Goal: Task Accomplishment & Management: Manage account settings

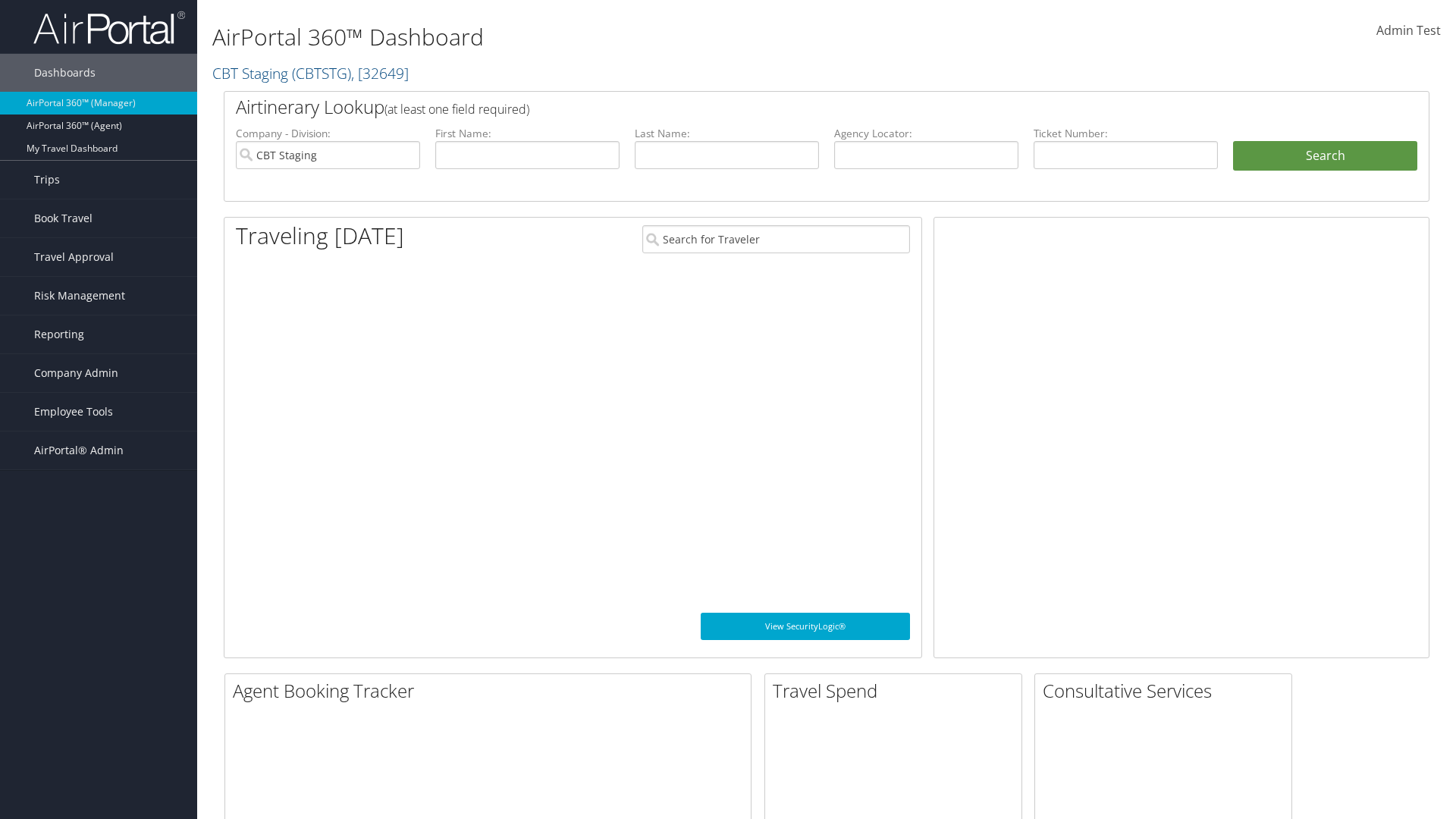
click at [98, 373] on span "Company Admin" at bounding box center [76, 373] width 84 height 38
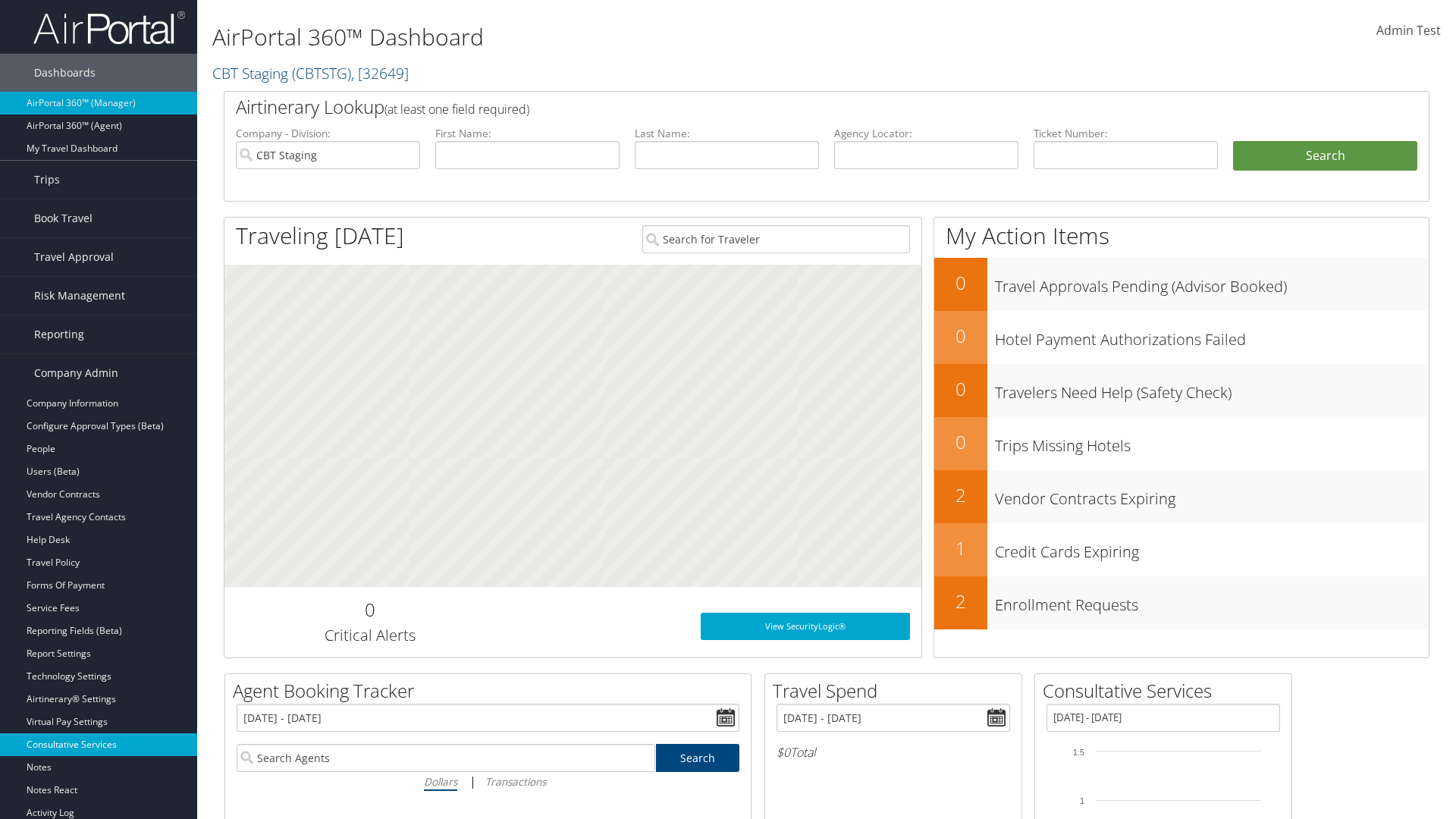
click at [98, 745] on link "Consultative Services" at bounding box center [98, 744] width 197 height 23
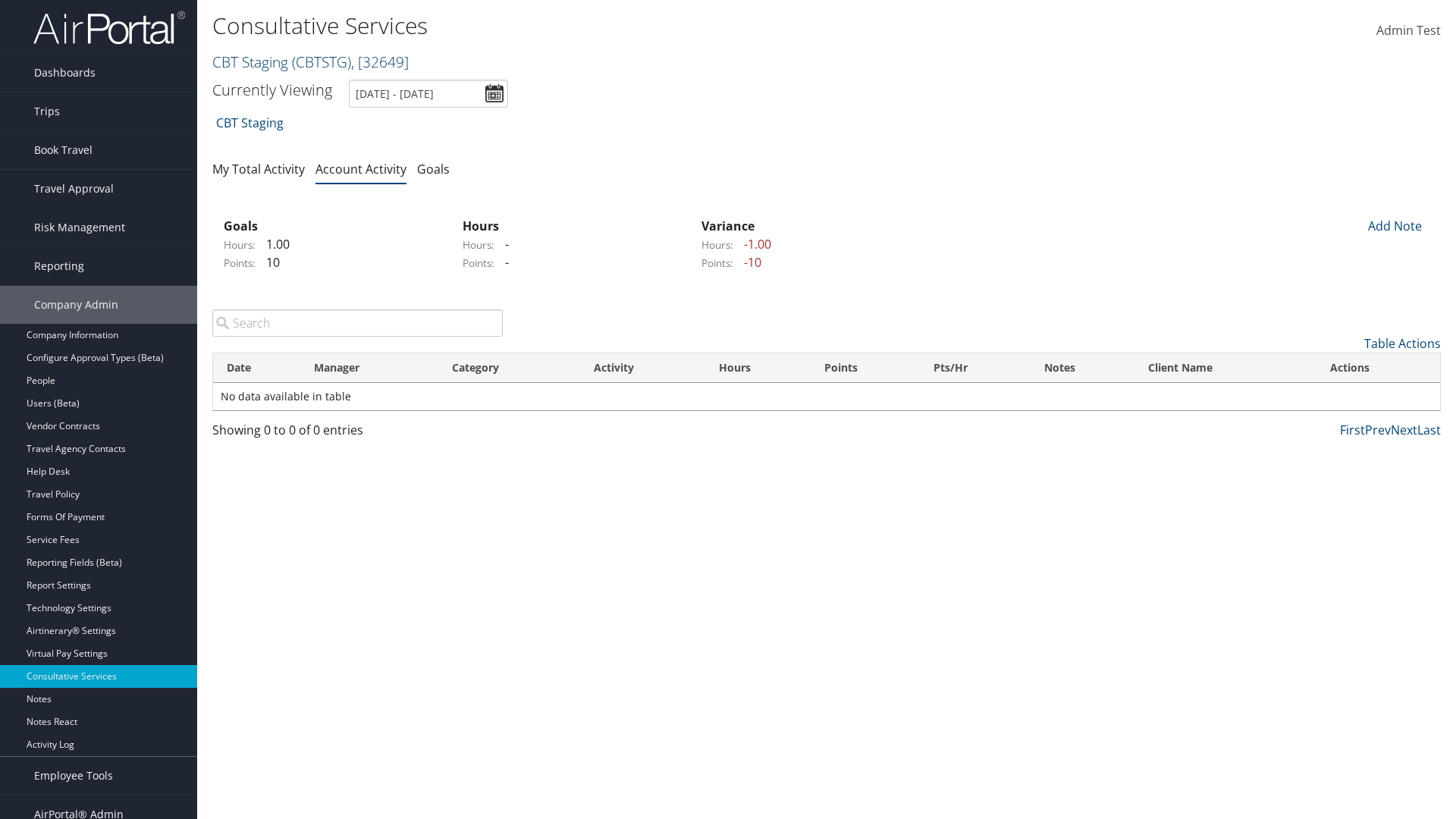
click at [250, 61] on link "CBT Staging ( CBTSTG ) , [ 32649 ]" at bounding box center [311, 61] width 196 height 20
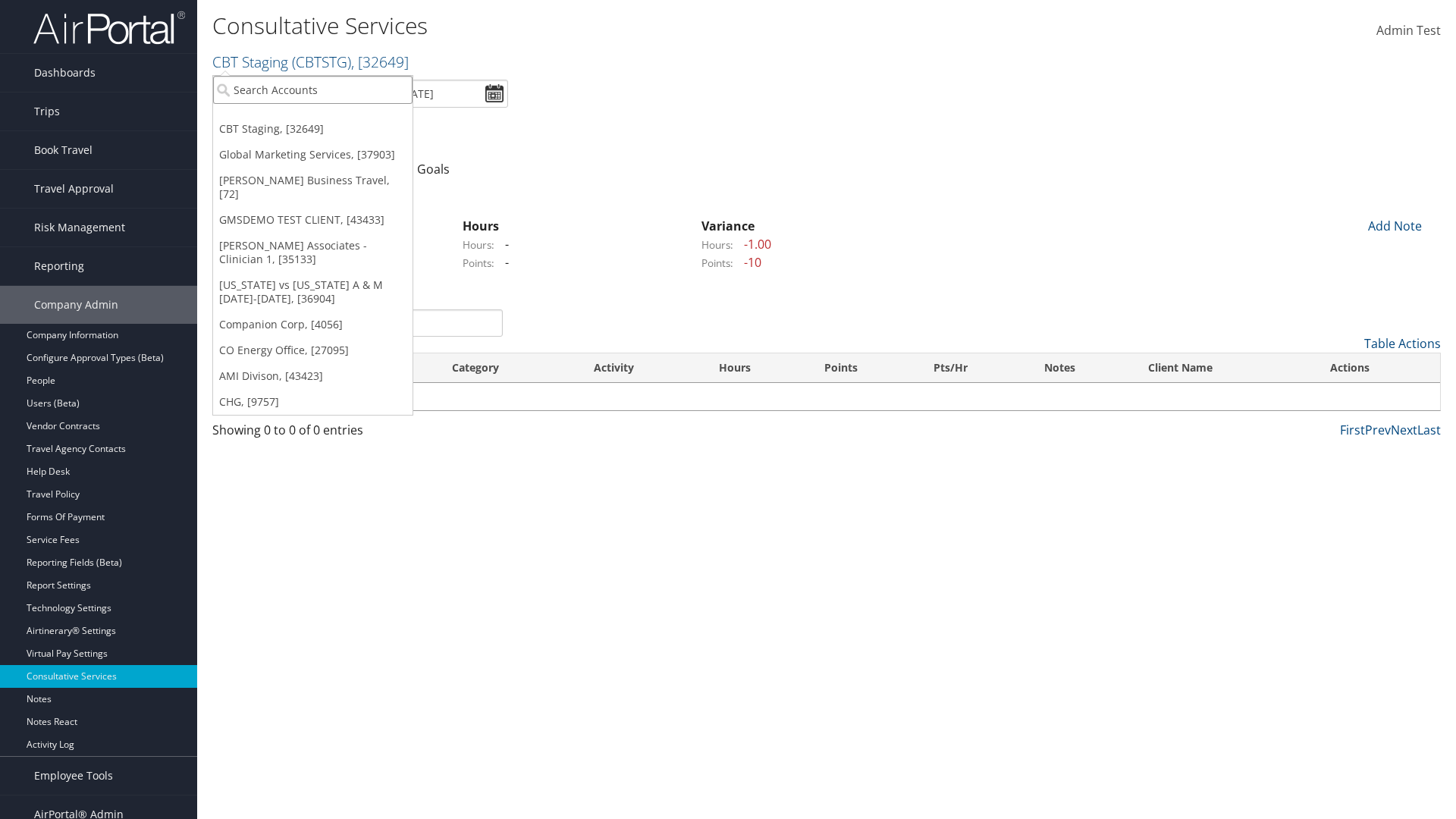
click at [312, 90] on input "search" at bounding box center [312, 89] width 199 height 28
type input "CBTSTG"
click at [312, 118] on div "CBT Staging (CBTSTG), [32649]" at bounding box center [312, 118] width 216 height 13
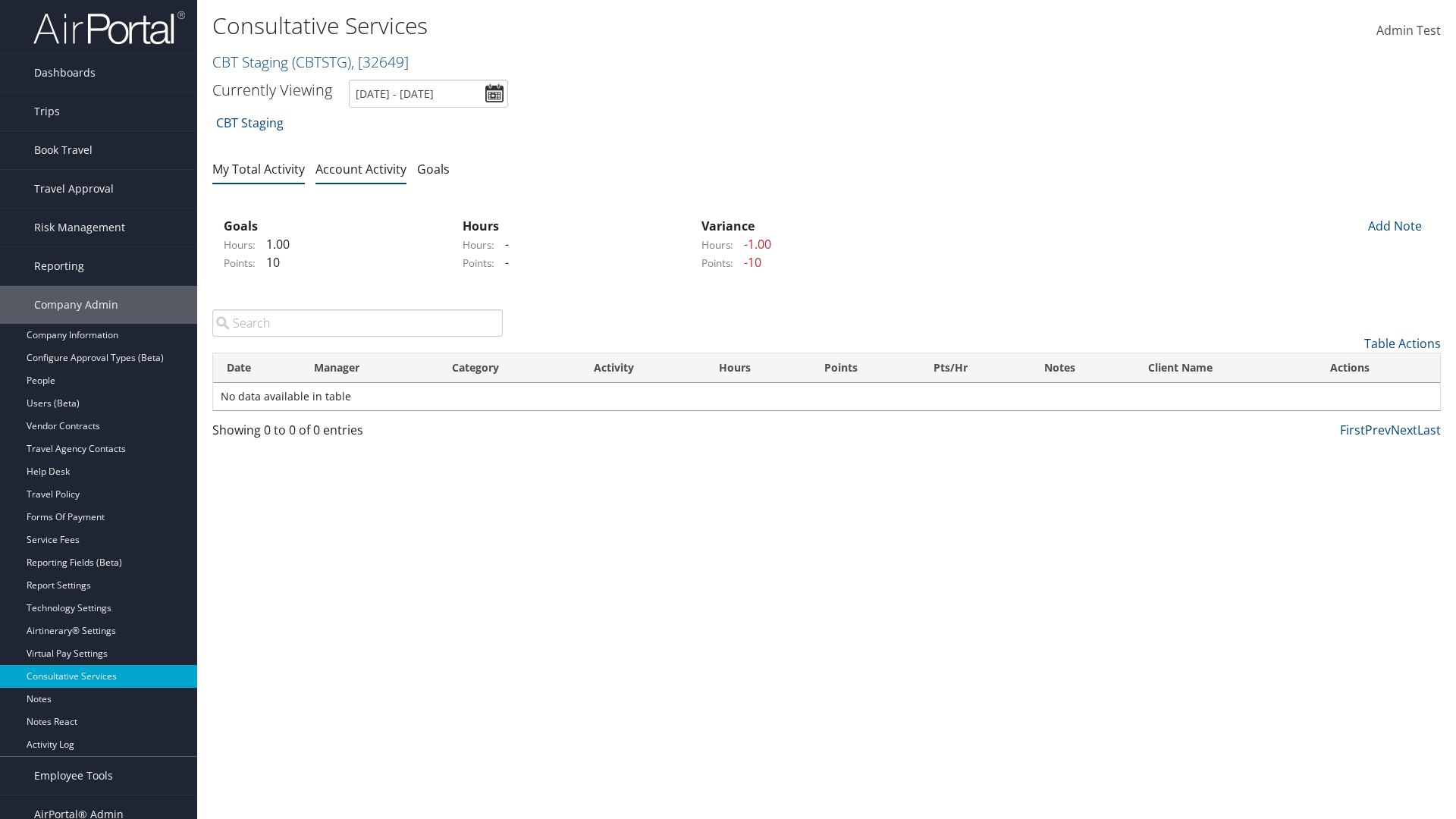
click at [259, 168] on link "My Total Activity" at bounding box center [259, 169] width 92 height 17
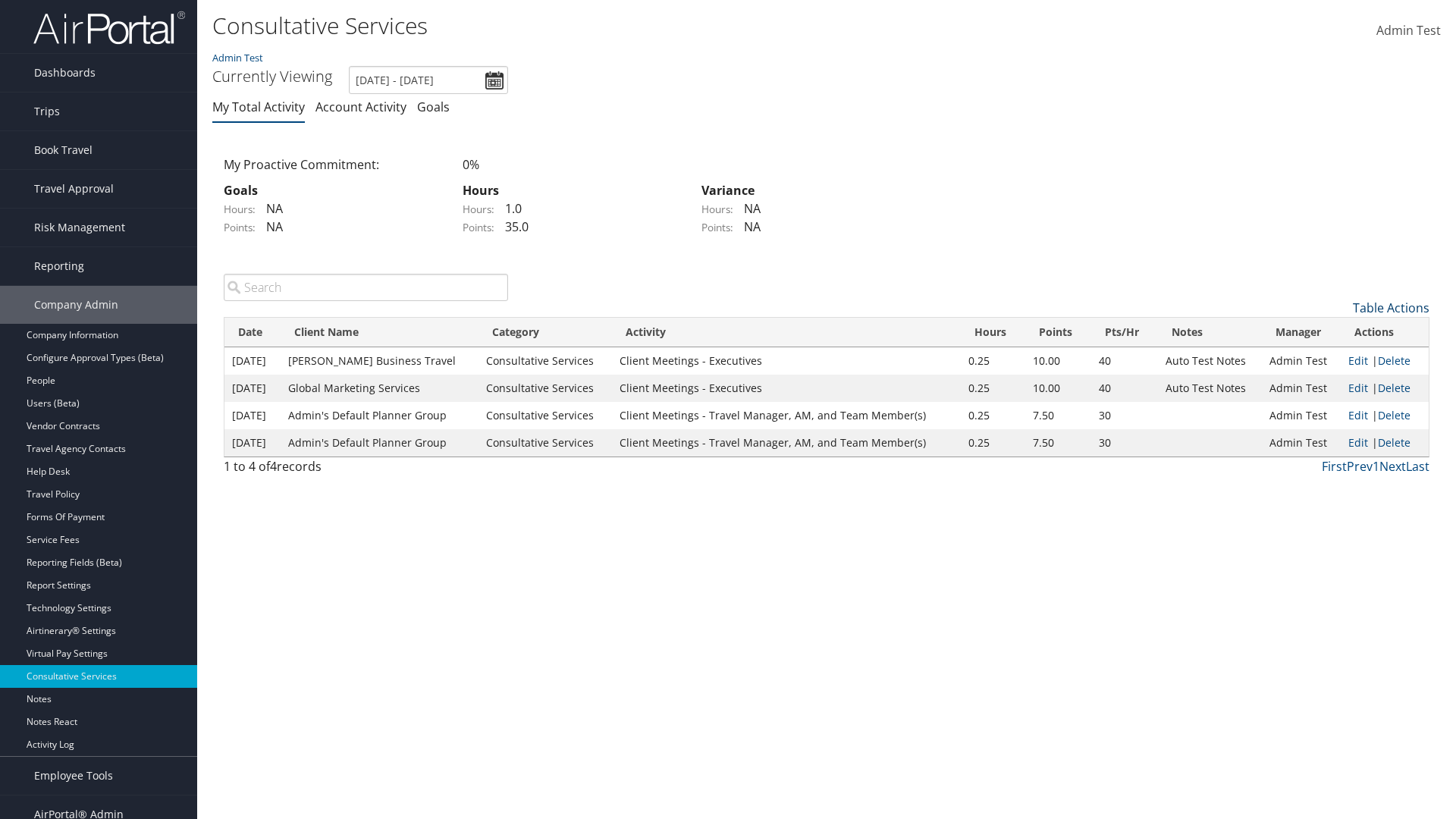
click at [1391, 307] on link "Table Actions" at bounding box center [1391, 308] width 76 height 17
click at [1328, 331] on link "New Record" at bounding box center [1328, 331] width 199 height 26
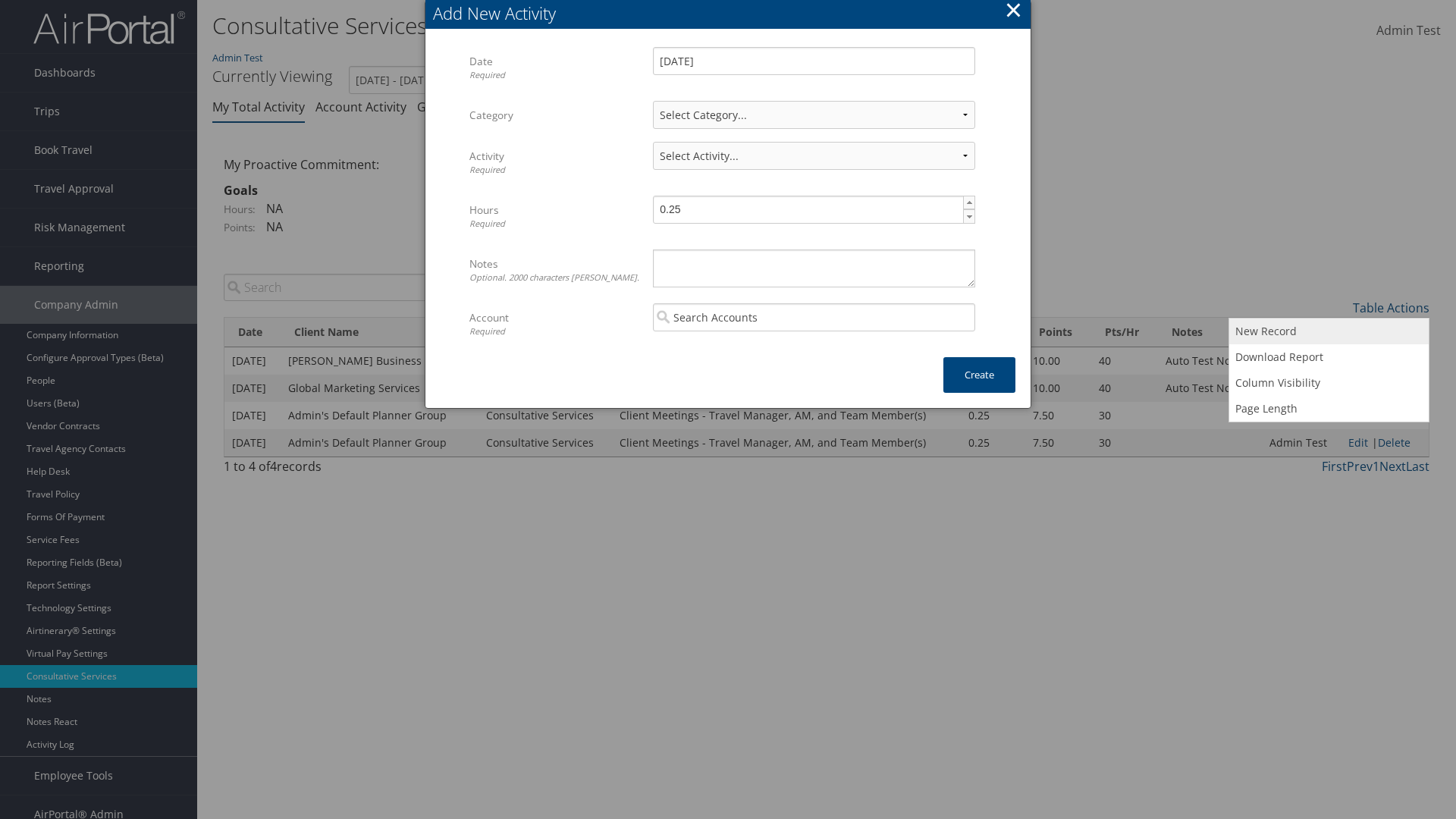
select select "1"
click at [814, 268] on textarea "Notes Optional. 2000 characters [PERSON_NAME]." at bounding box center [814, 268] width 322 height 38
type textarea "A"
select select "227-1"
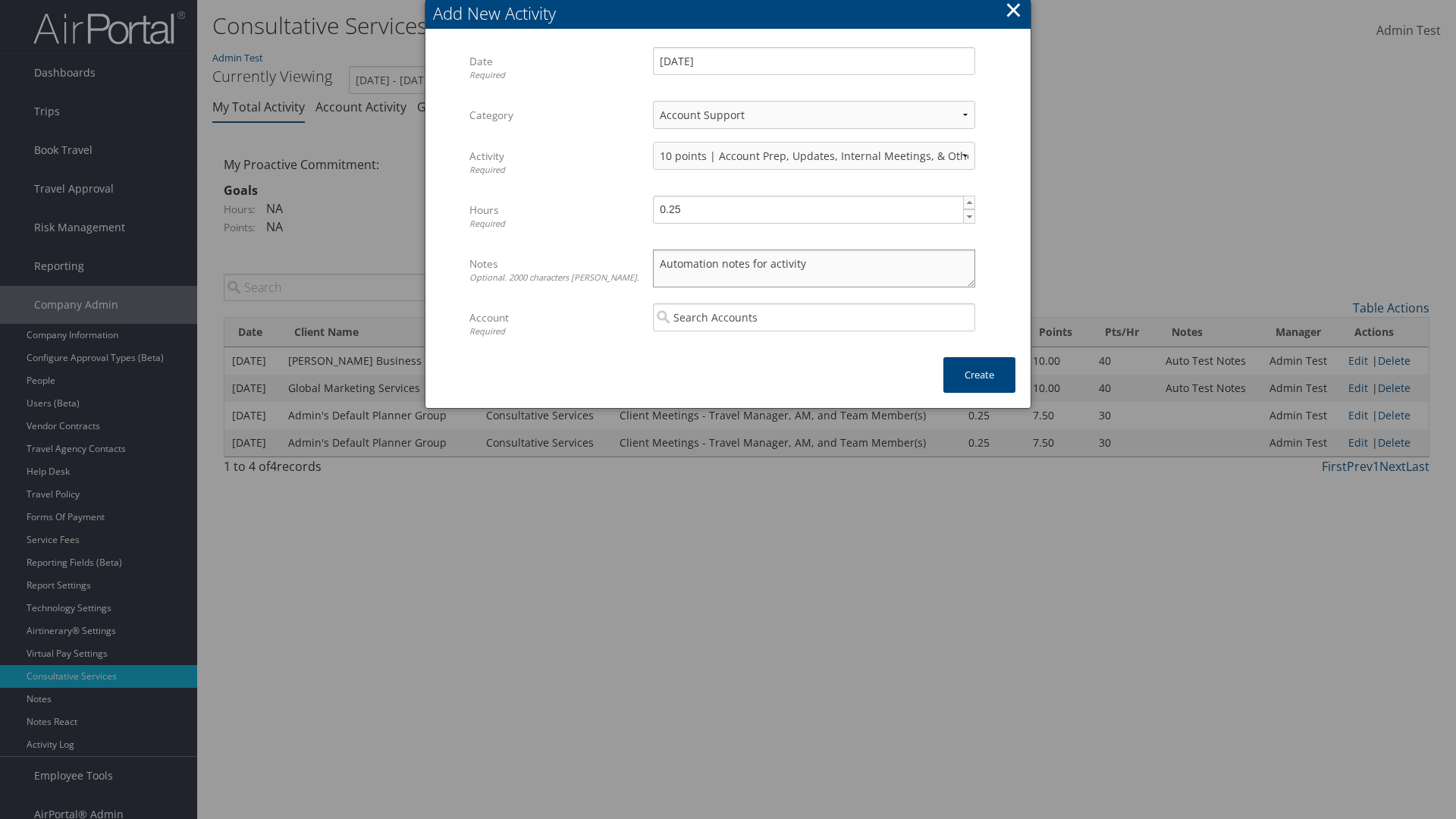
type textarea "Automation notes for activity"
click at [814, 317] on input "search" at bounding box center [814, 317] width 322 height 28
click at [814, 346] on div "CBT Staging (CBTSTG)" at bounding box center [814, 346] width 317 height 15
type input "CBT Staging"
click at [979, 375] on button "Create" at bounding box center [979, 375] width 72 height 35
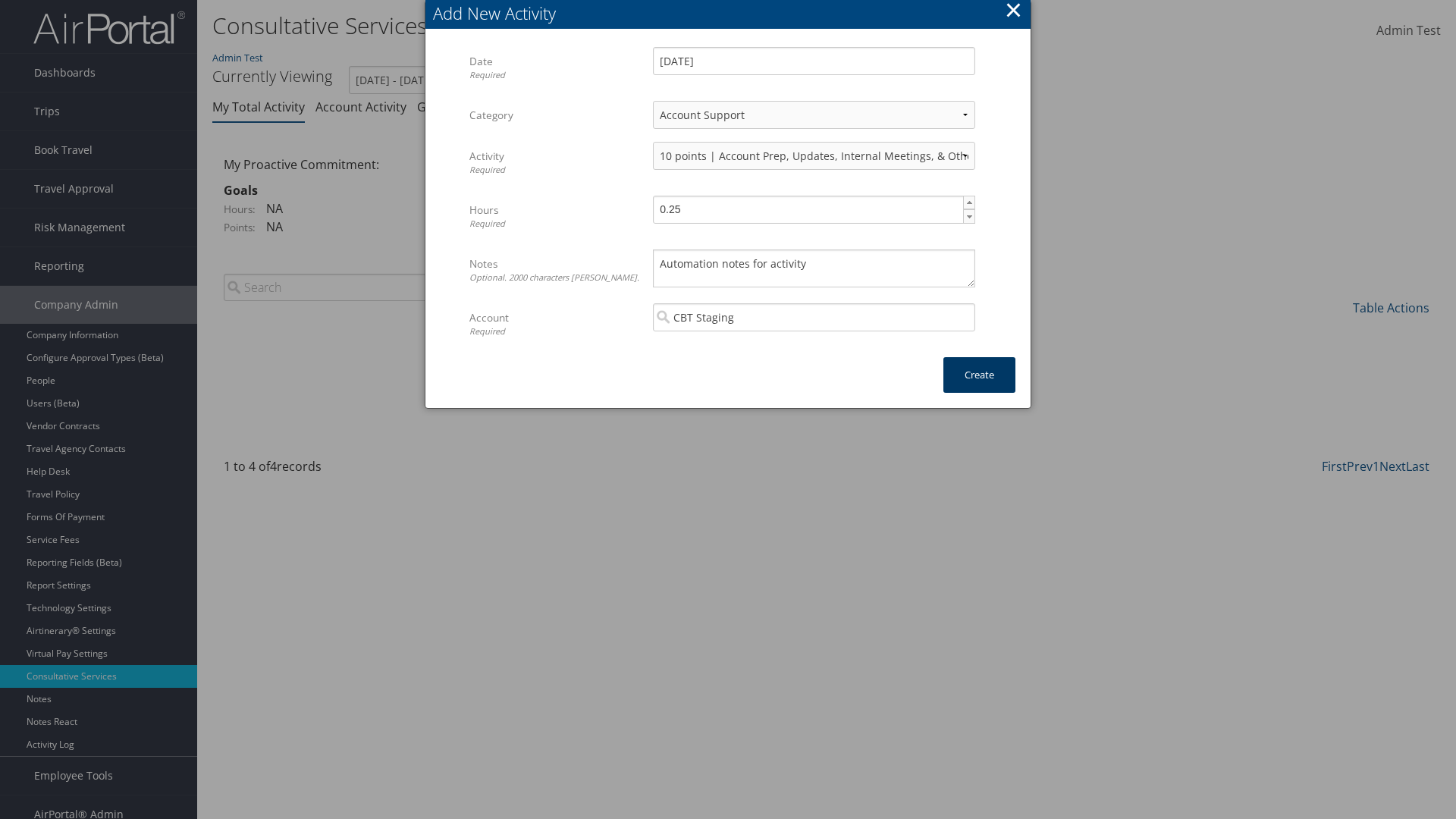
scroll to position [15, 0]
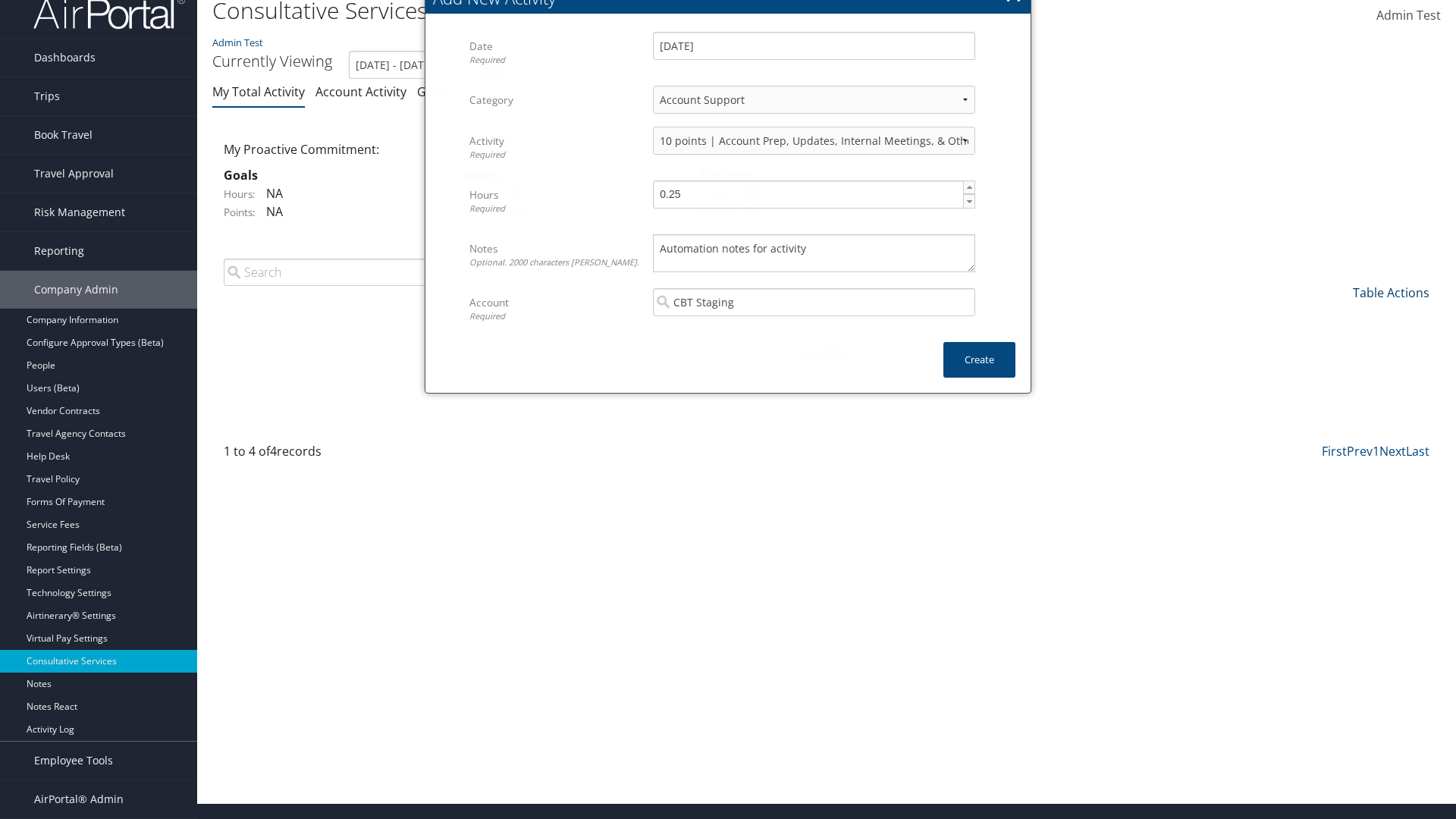
click at [1391, 292] on link "Table Actions" at bounding box center [1391, 293] width 76 height 17
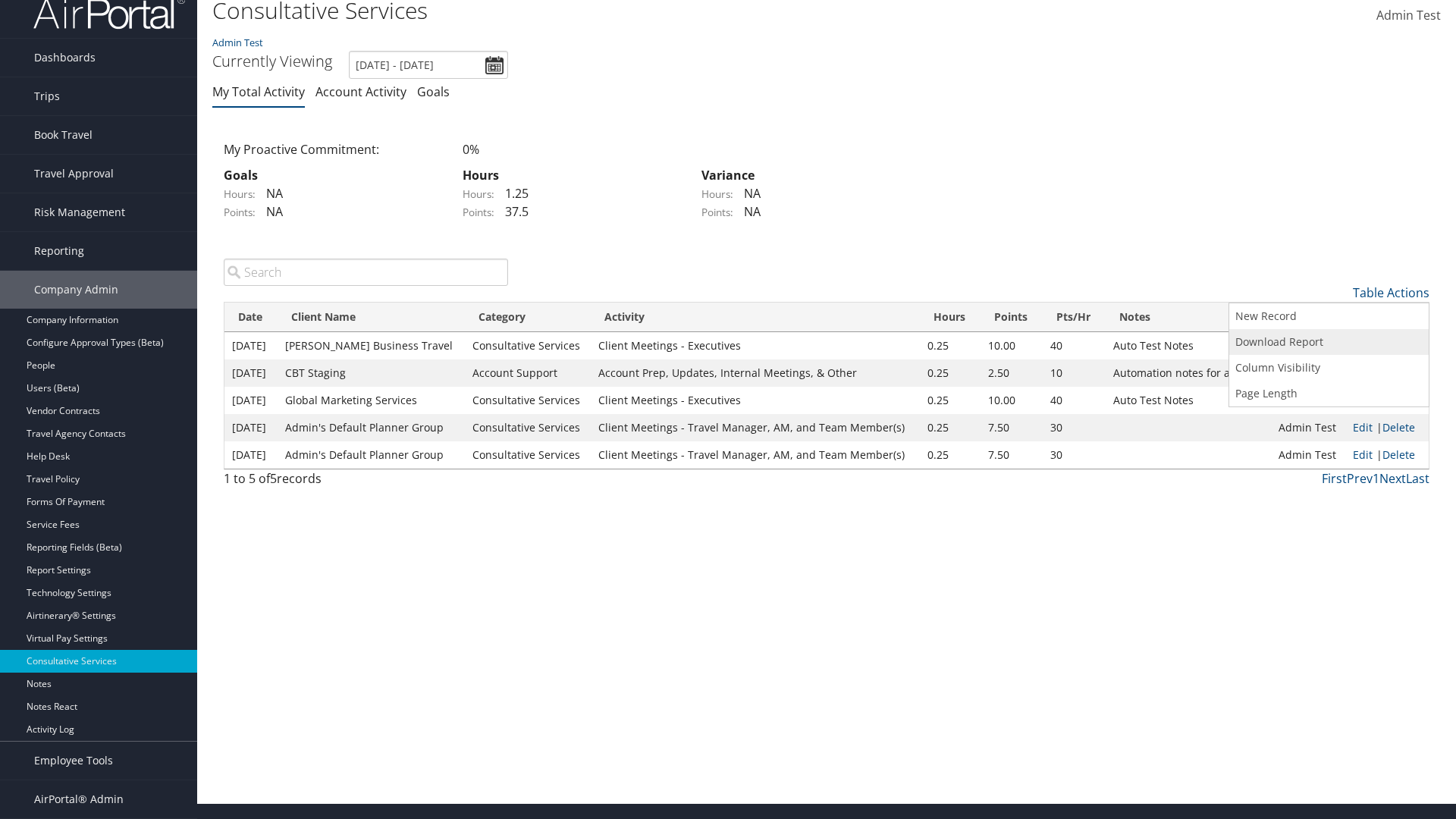
click at [1328, 341] on link "Download Report" at bounding box center [1328, 342] width 199 height 26
click at [1391, 292] on link "Table Actions" at bounding box center [1391, 293] width 76 height 17
click at [1328, 317] on link "Date" at bounding box center [1328, 318] width 199 height 26
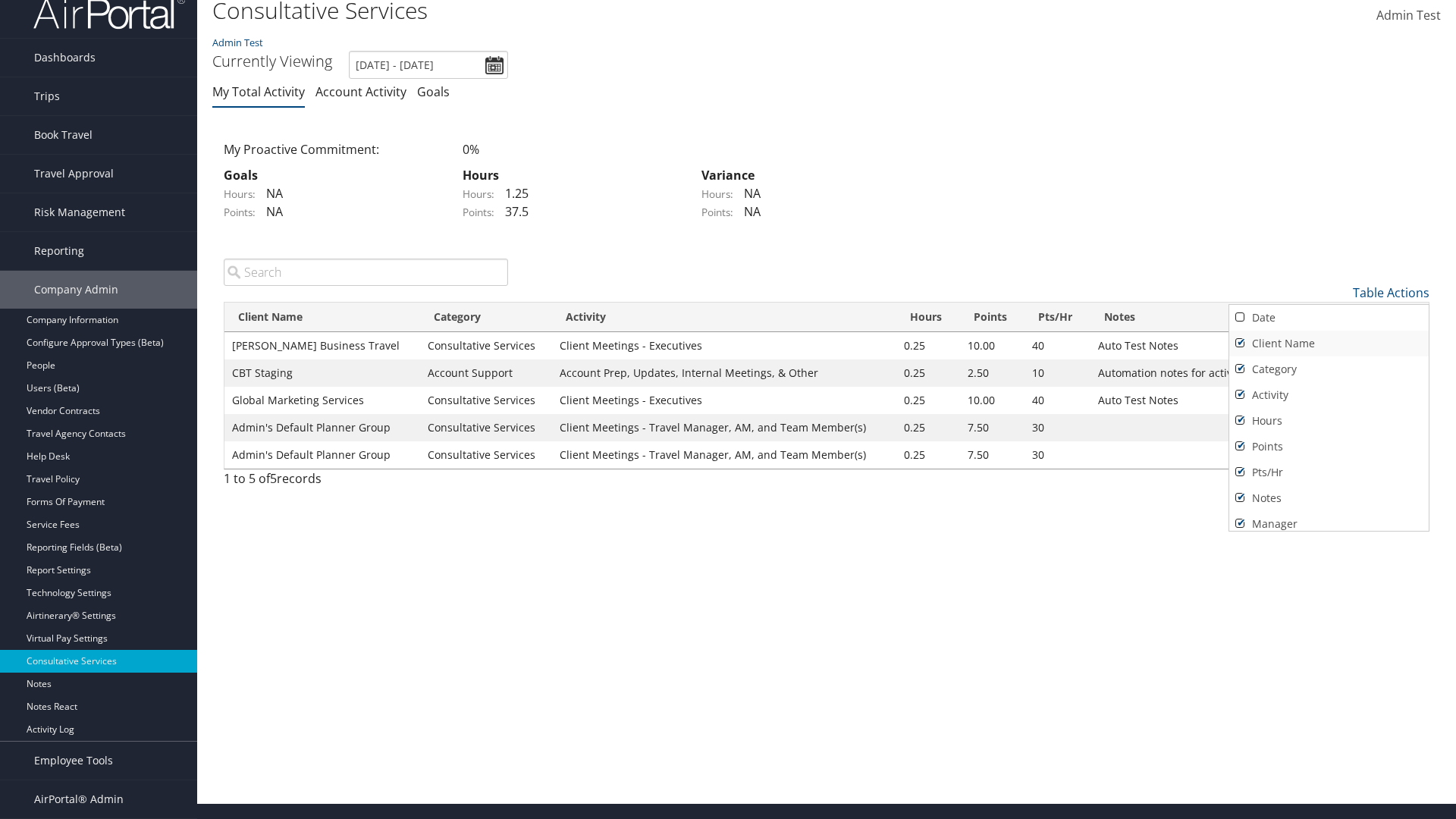
click at [1328, 343] on link "Client Name" at bounding box center [1328, 344] width 199 height 26
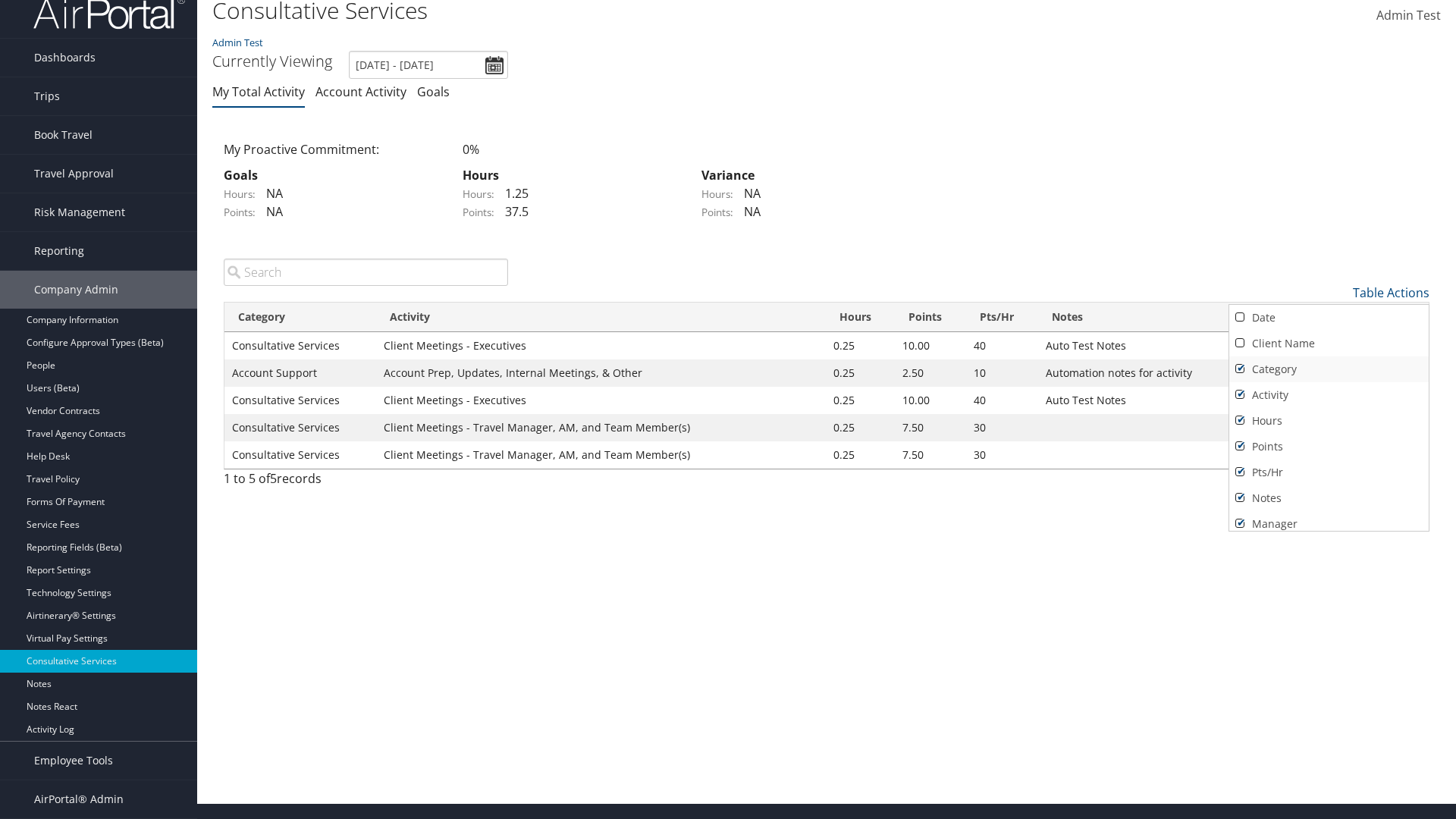
click at [1328, 369] on link "Category" at bounding box center [1328, 369] width 199 height 26
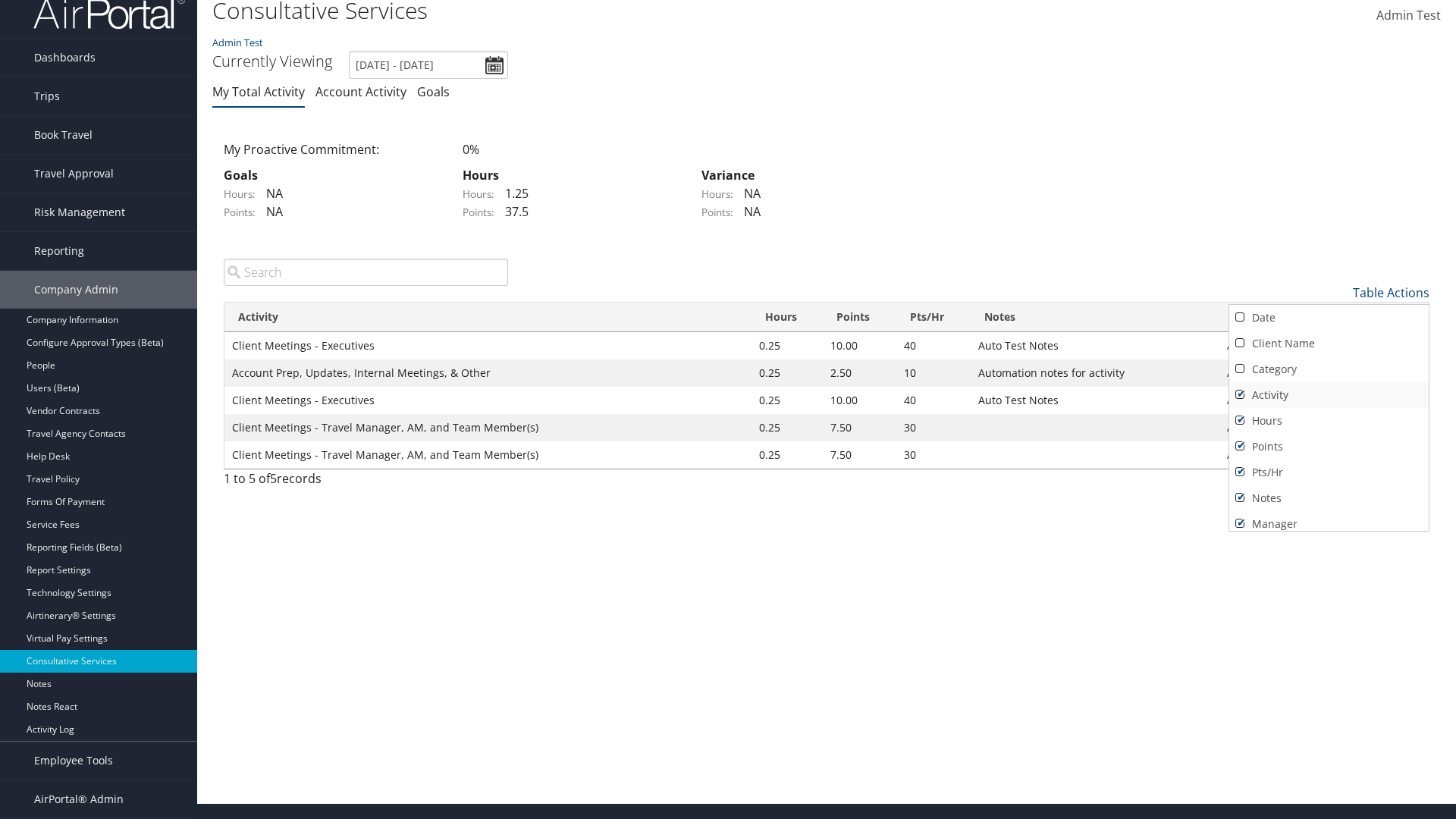
click at [1328, 395] on link "Activity" at bounding box center [1328, 395] width 199 height 26
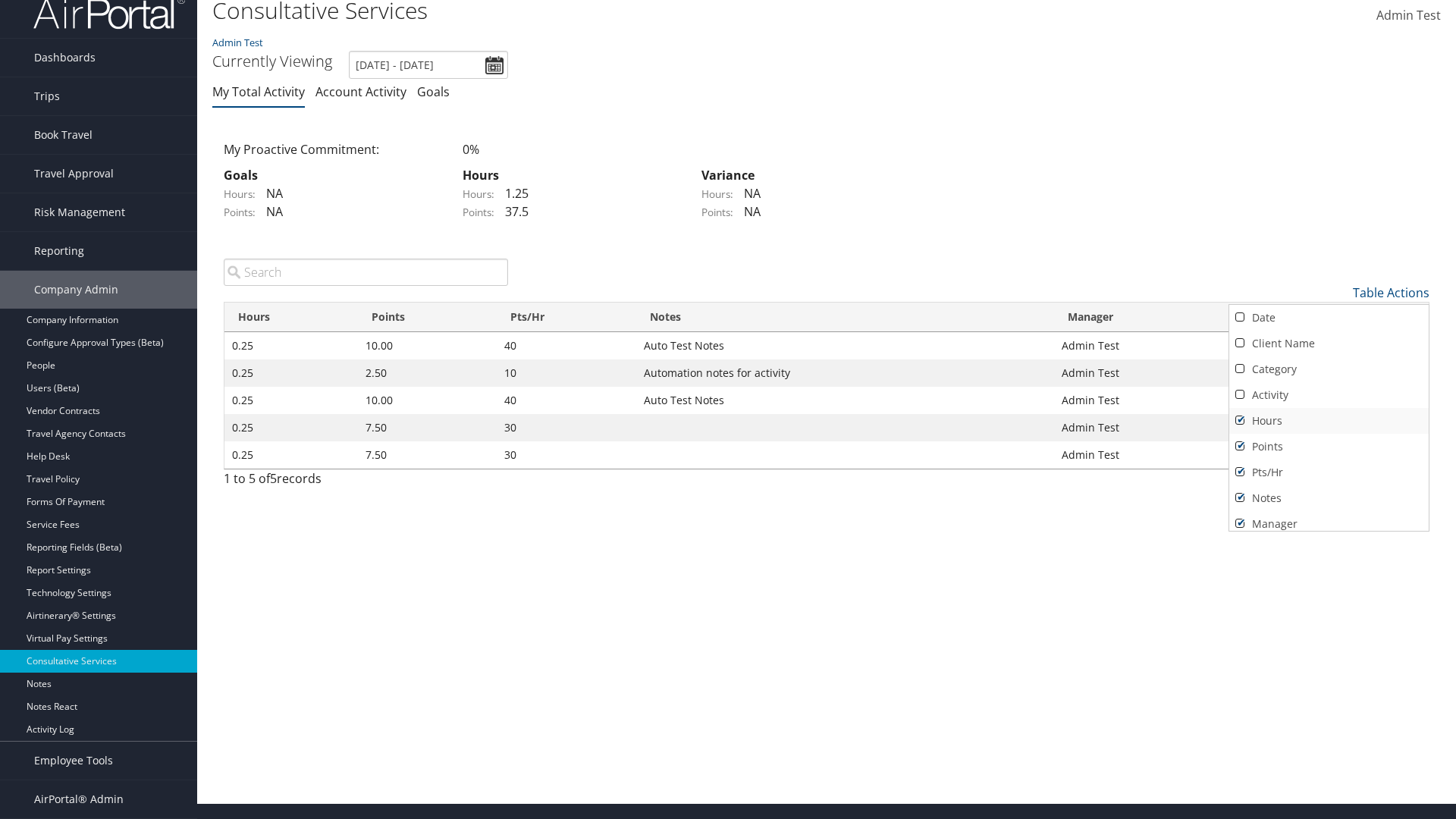
click at [1328, 420] on link "Hours" at bounding box center [1328, 421] width 199 height 26
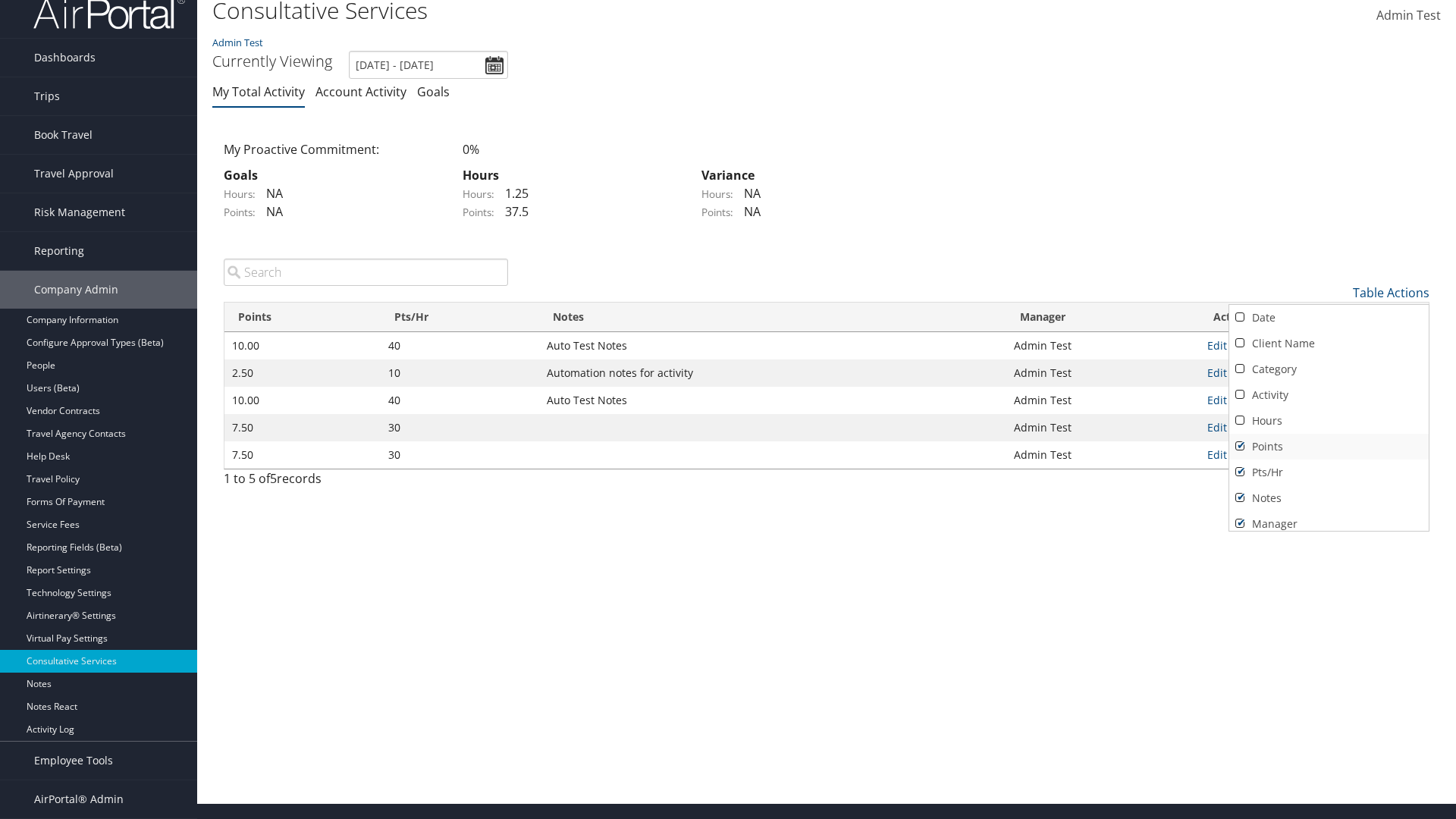
click at [1328, 446] on link "Points" at bounding box center [1328, 446] width 199 height 26
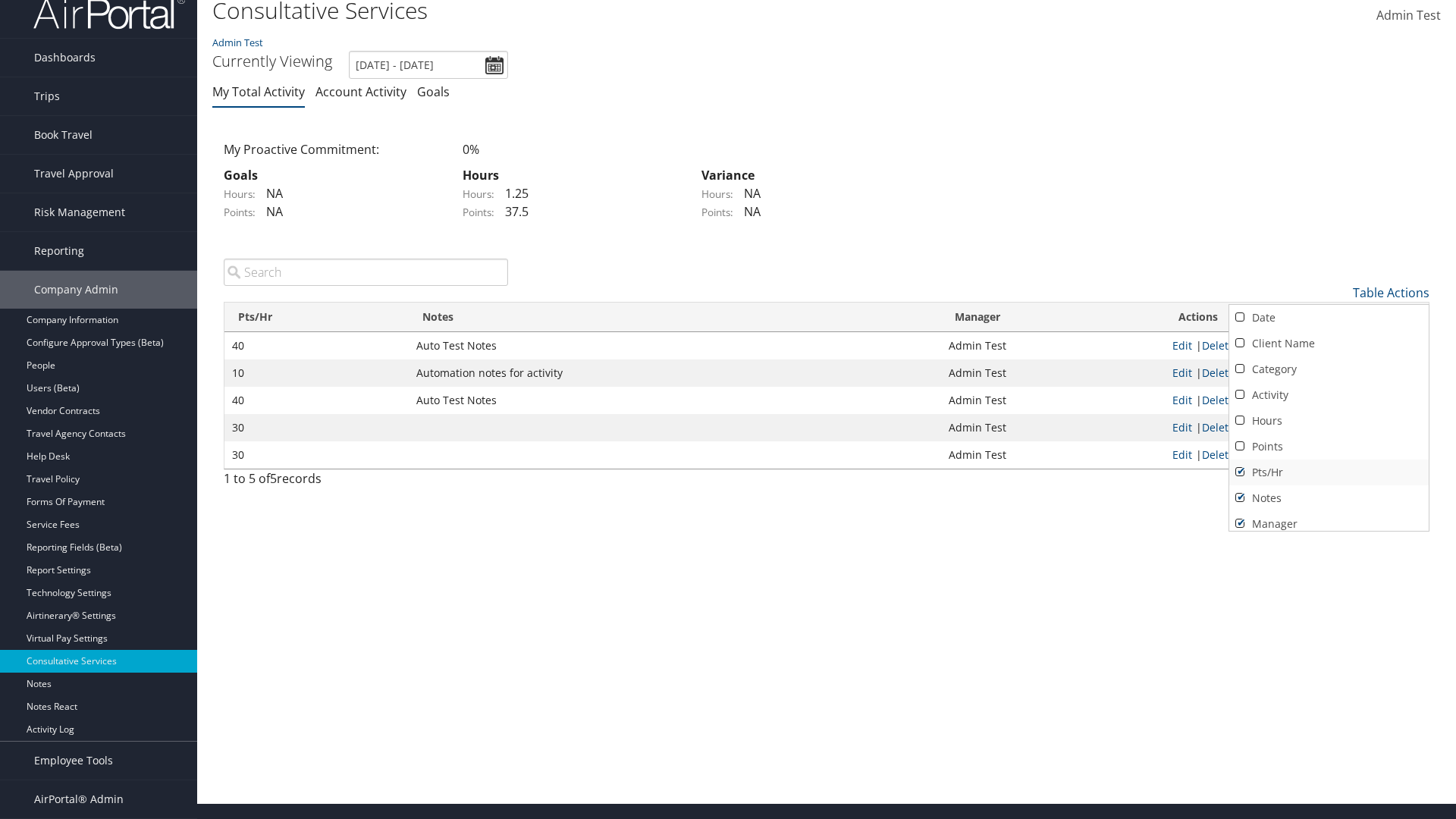
click at [1328, 472] on link "Pts/Hr" at bounding box center [1328, 472] width 199 height 26
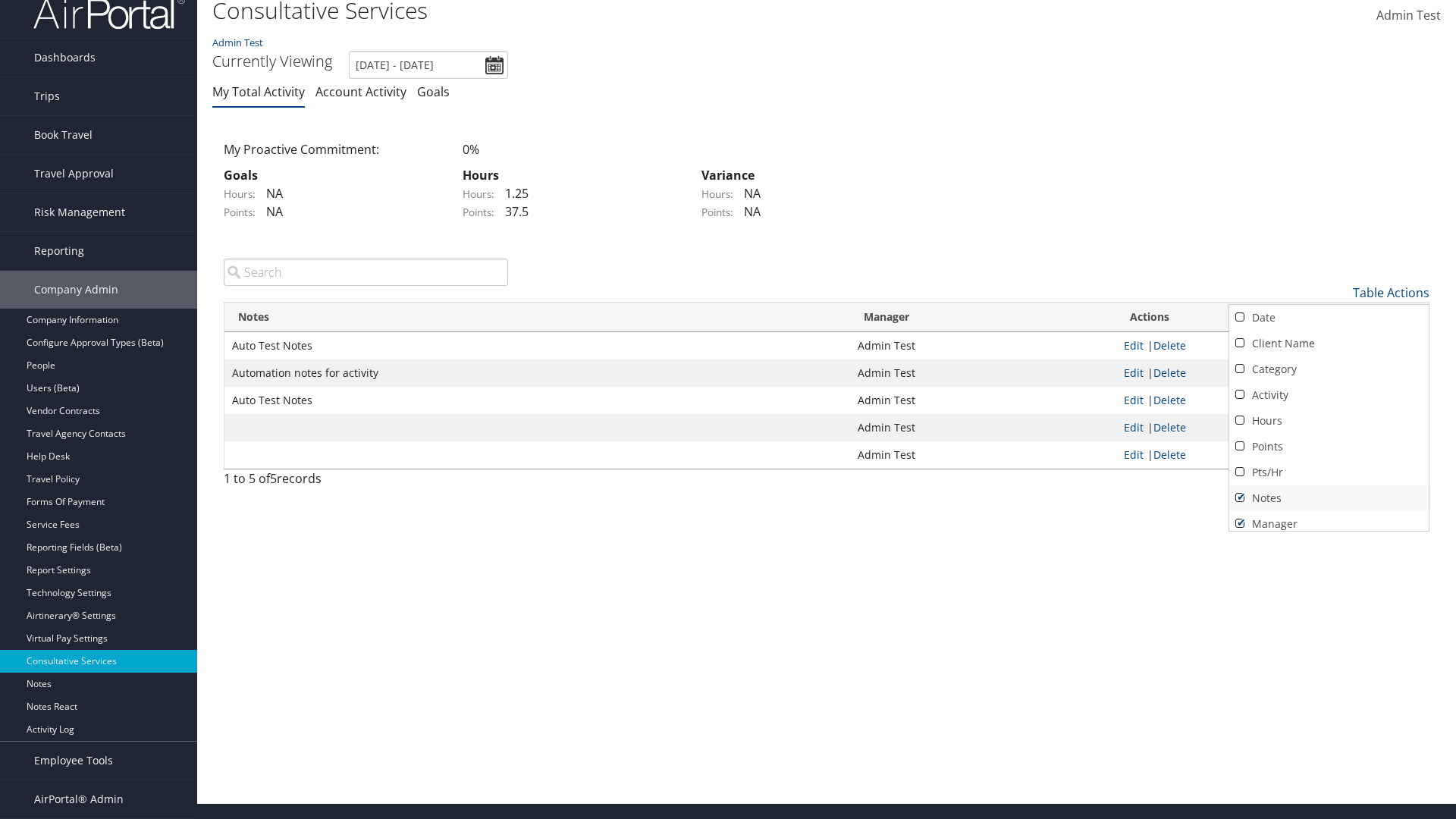
click at [1328, 497] on link "Notes" at bounding box center [1328, 498] width 199 height 26
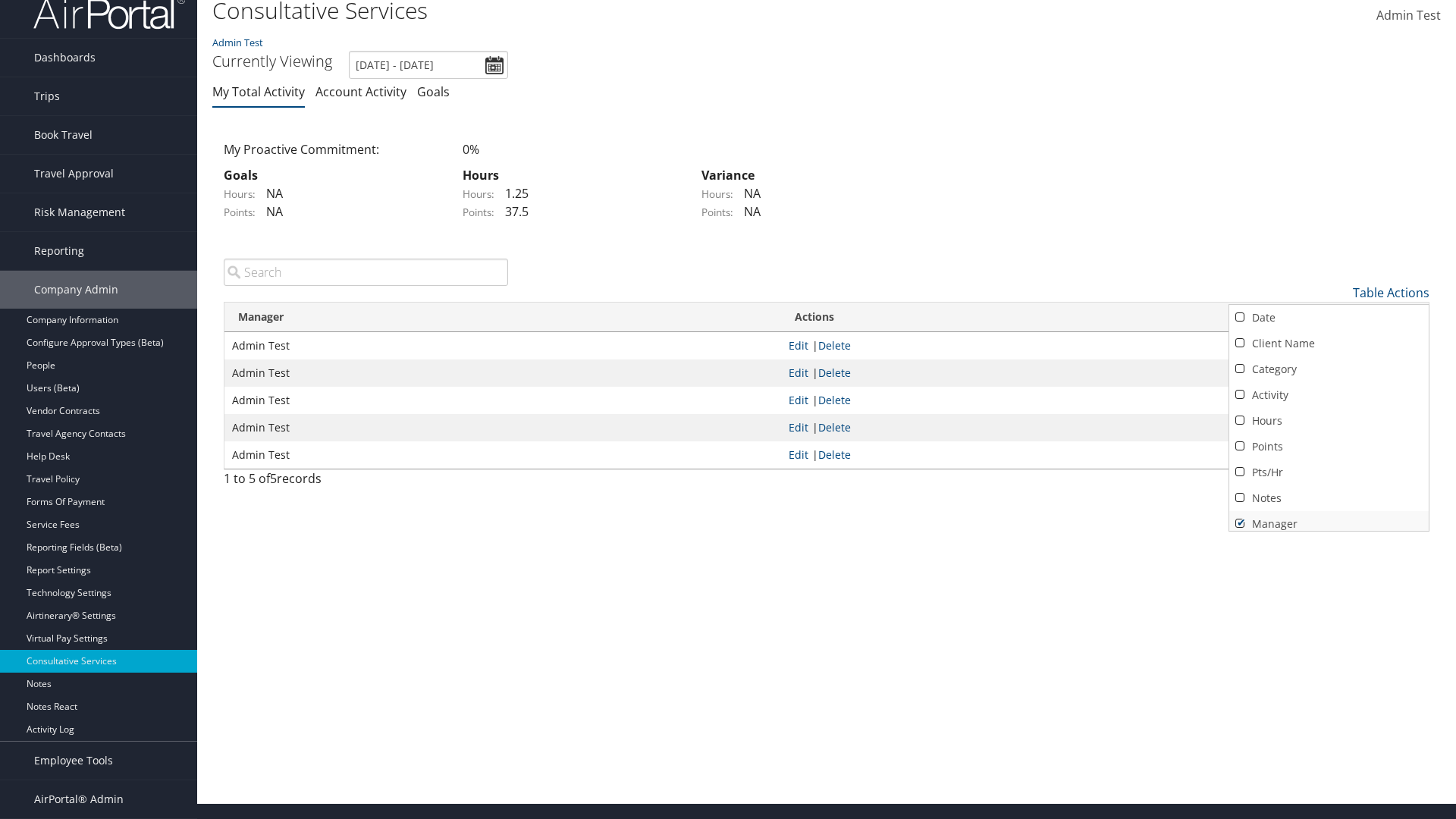
scroll to position [6, 0]
click at [1328, 517] on link "Manager" at bounding box center [1328, 517] width 199 height 26
click at [728, 410] on div at bounding box center [728, 409] width 1456 height 819
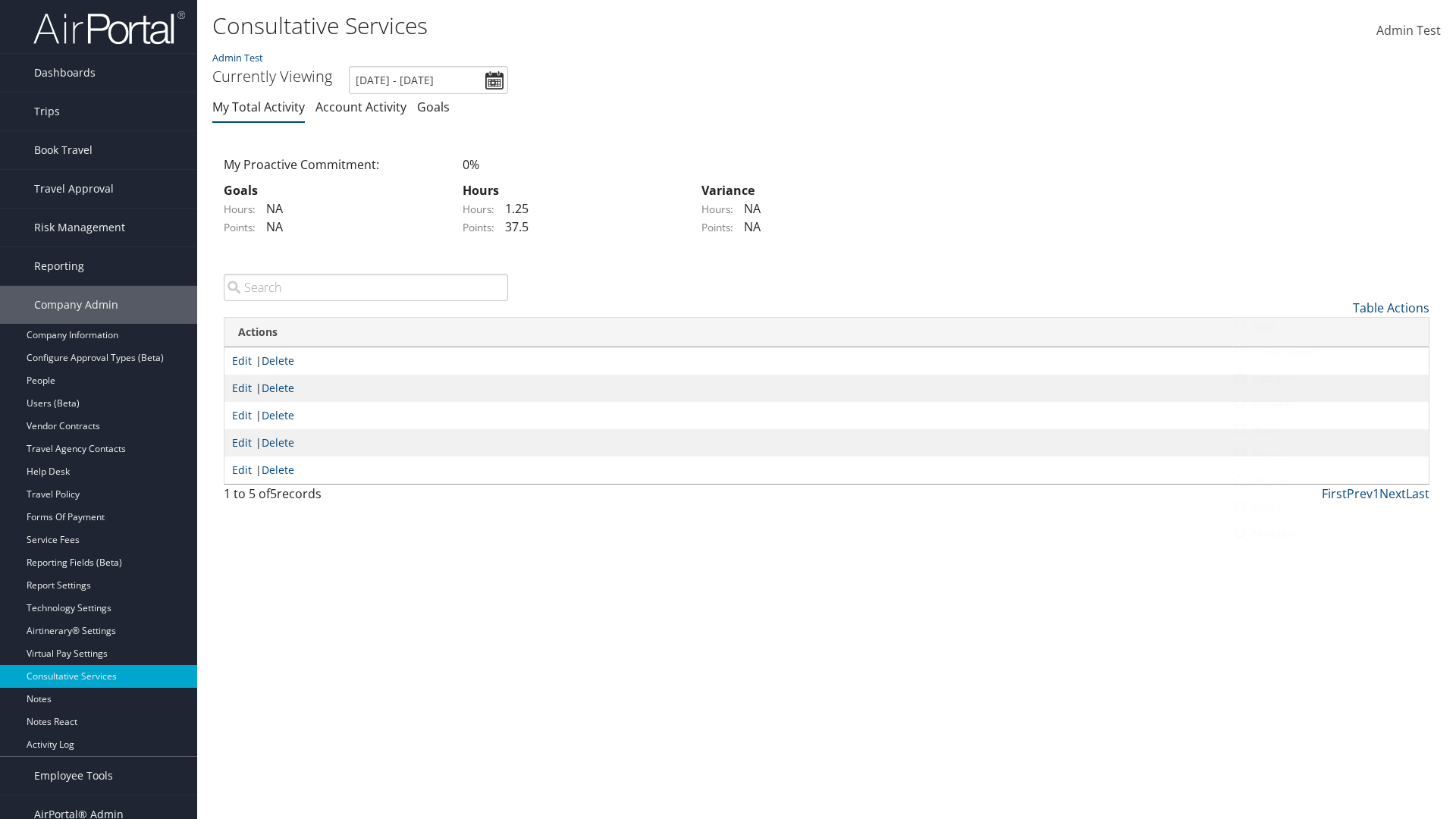
scroll to position [18, 0]
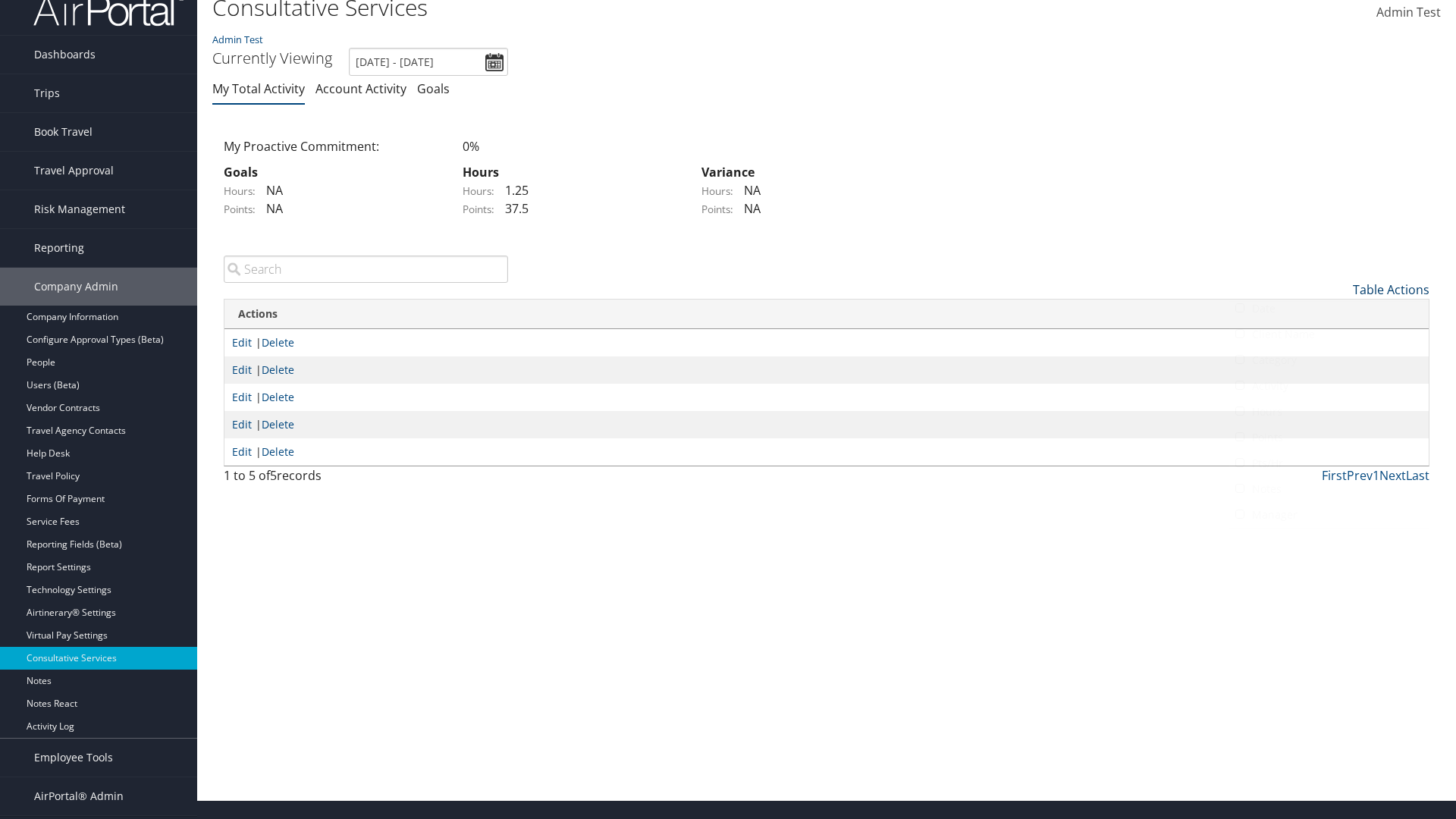
click at [1391, 289] on link "Table Actions" at bounding box center [1391, 290] width 76 height 17
click at [1328, 364] on link "Column Visibility" at bounding box center [1328, 365] width 199 height 26
click at [1328, 314] on link "Date" at bounding box center [1328, 314] width 199 height 26
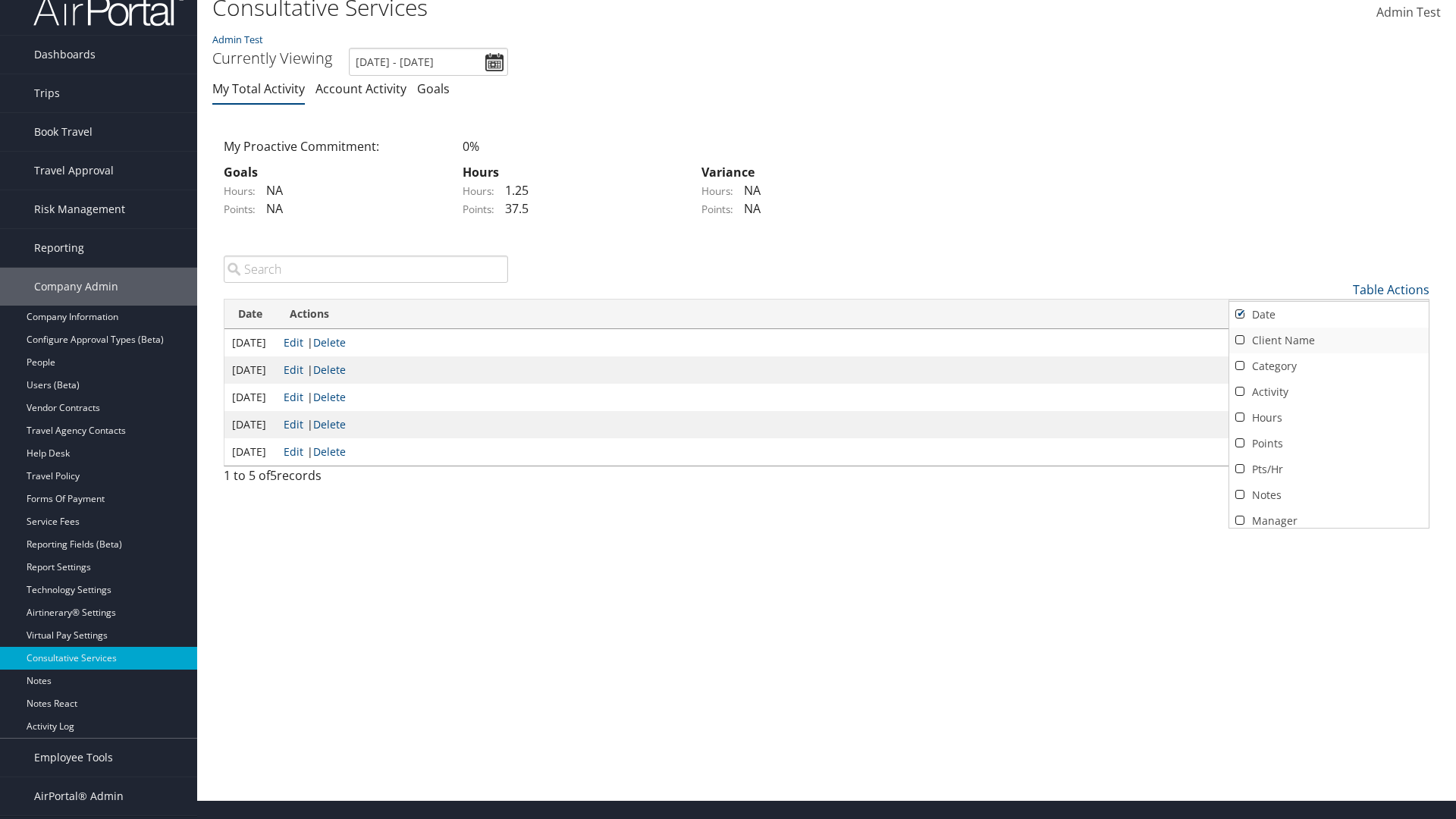
click at [1328, 340] on link "Client Name" at bounding box center [1328, 340] width 199 height 26
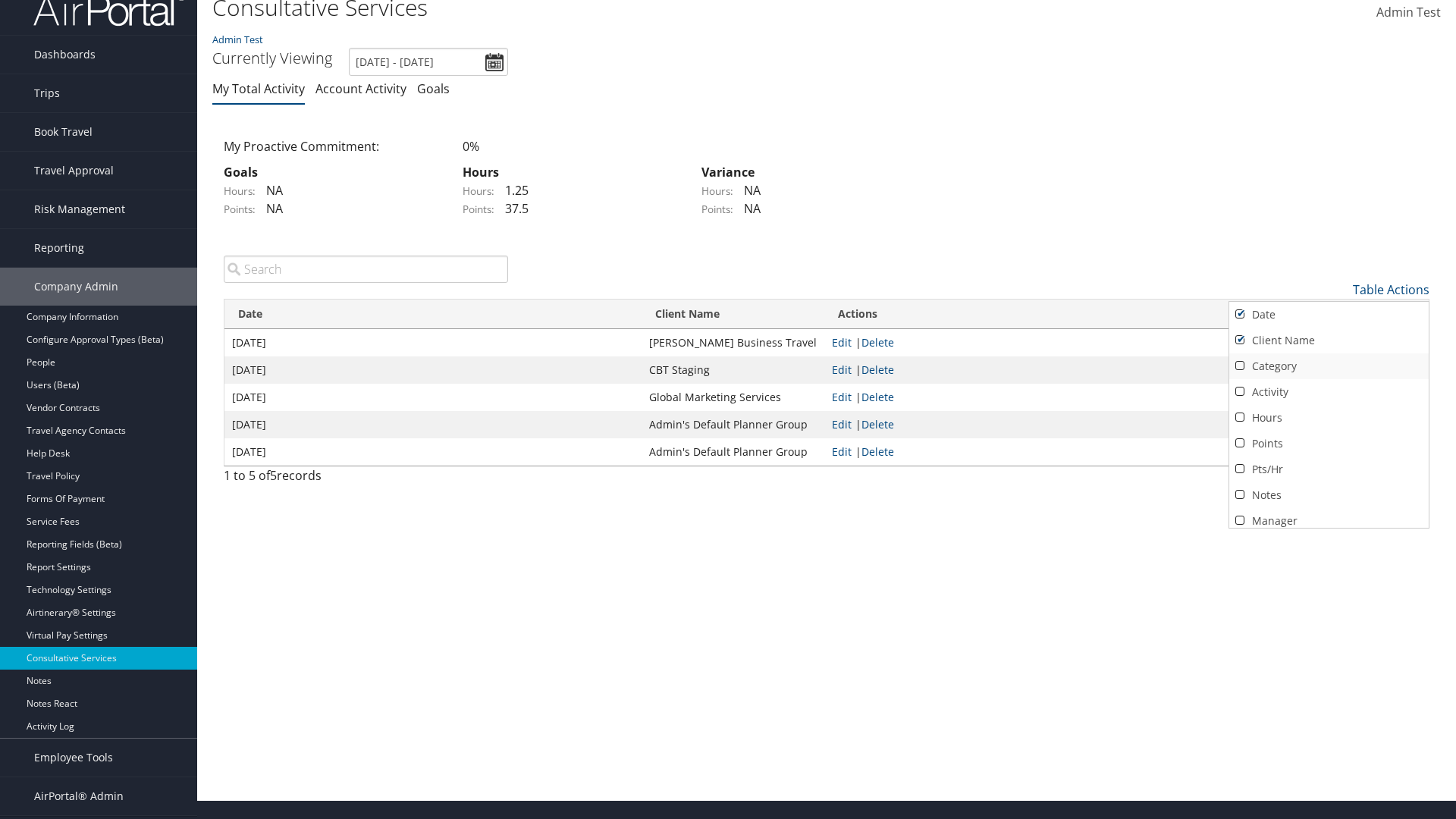
click at [1328, 365] on link "Category" at bounding box center [1328, 366] width 199 height 26
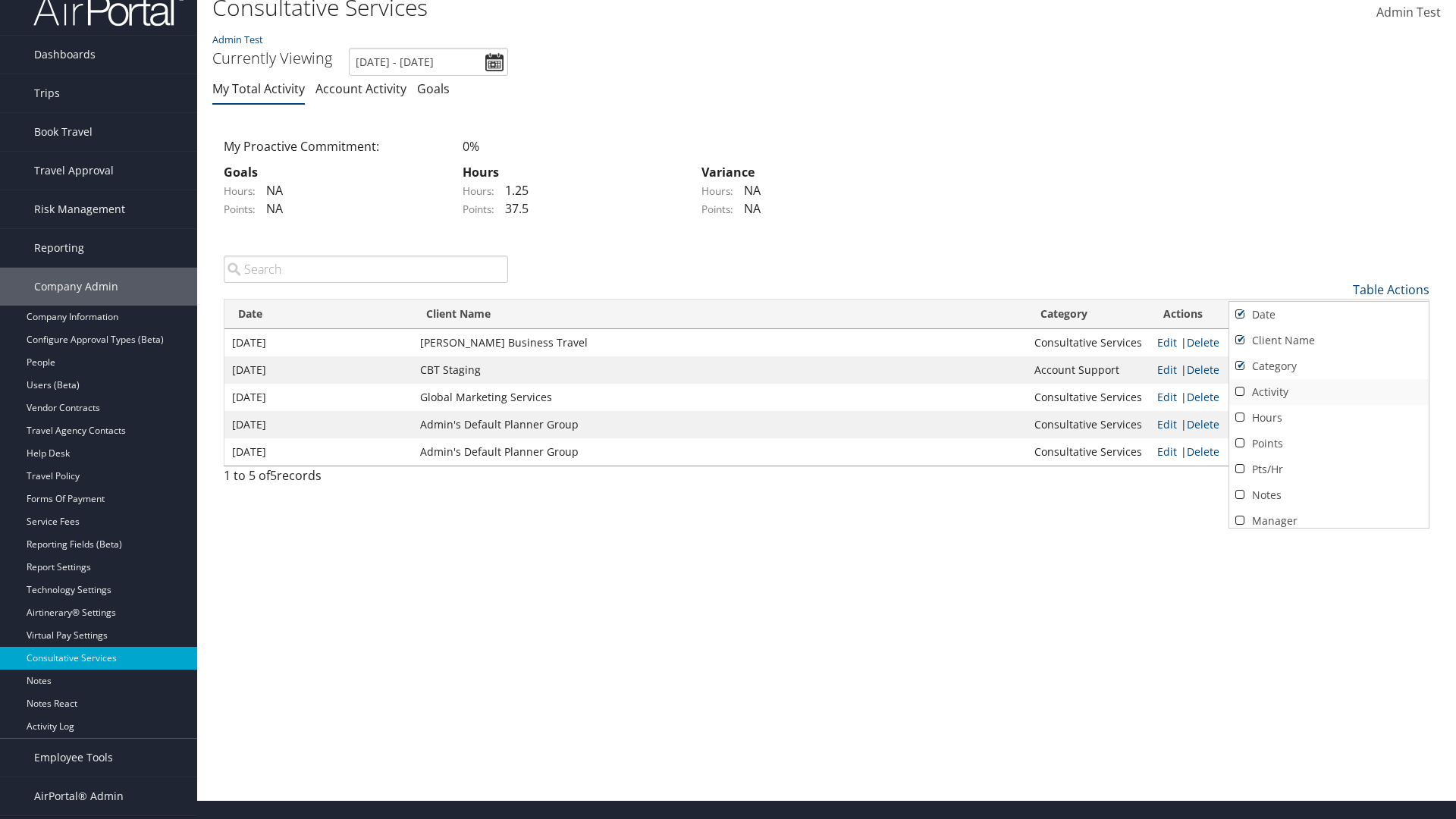
click at [1328, 391] on link "Activity" at bounding box center [1328, 391] width 199 height 26
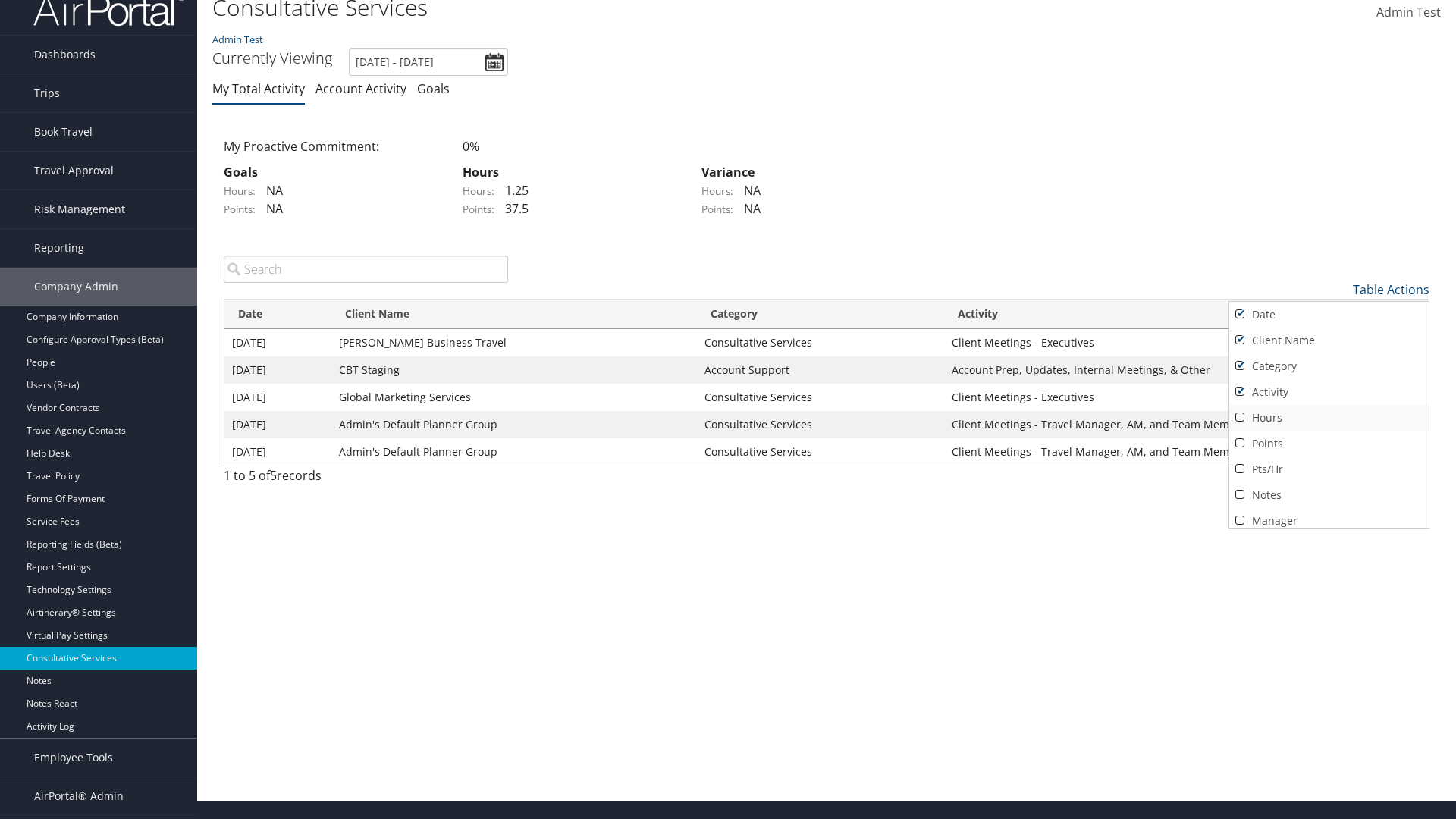
click at [1328, 417] on link "Hours" at bounding box center [1328, 417] width 199 height 26
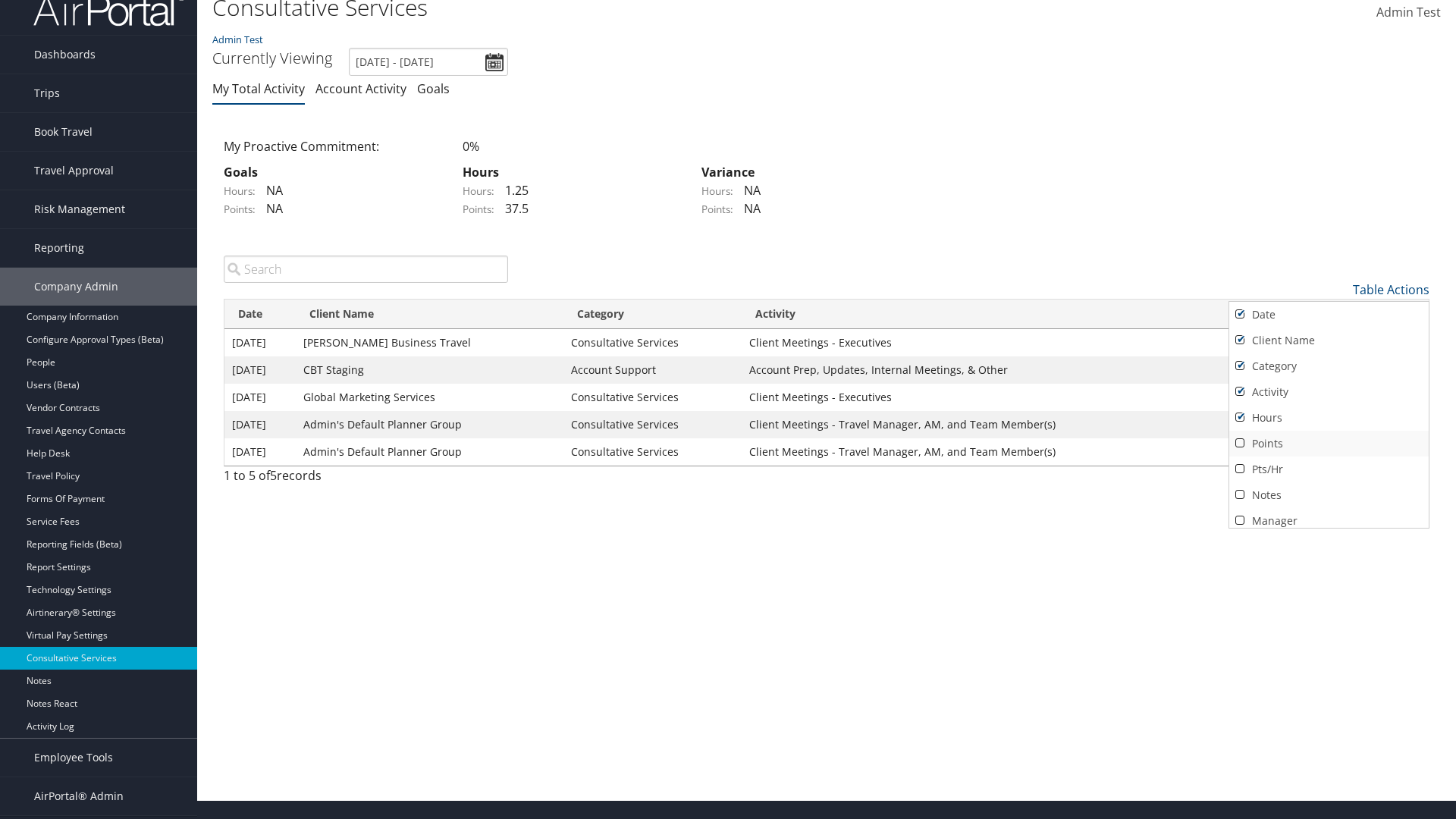
click at [1328, 443] on link "Points" at bounding box center [1328, 444] width 199 height 26
click at [1328, 469] on link "Pts/Hr" at bounding box center [1328, 470] width 199 height 26
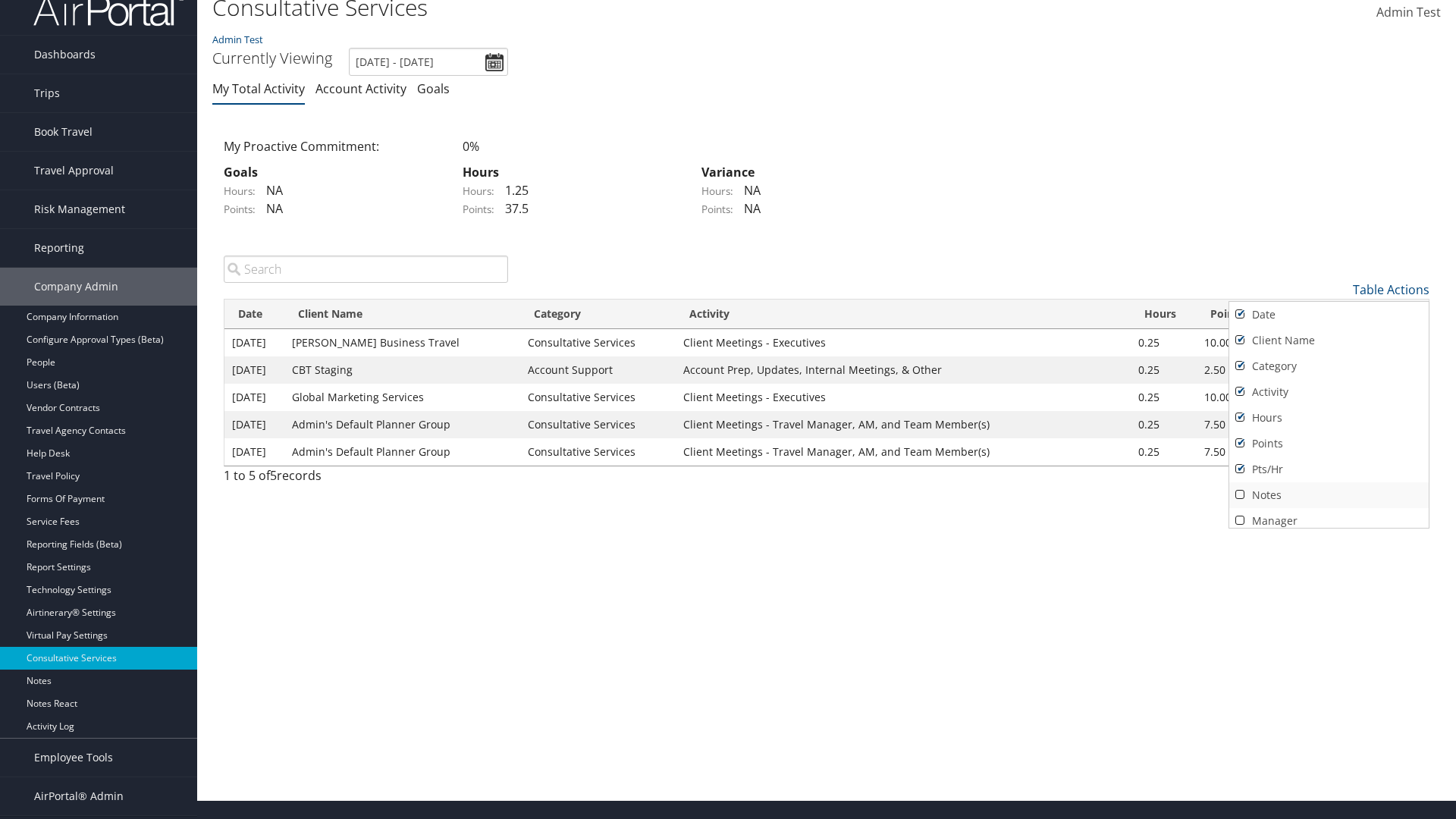
click at [1328, 495] on link "Notes" at bounding box center [1328, 495] width 199 height 26
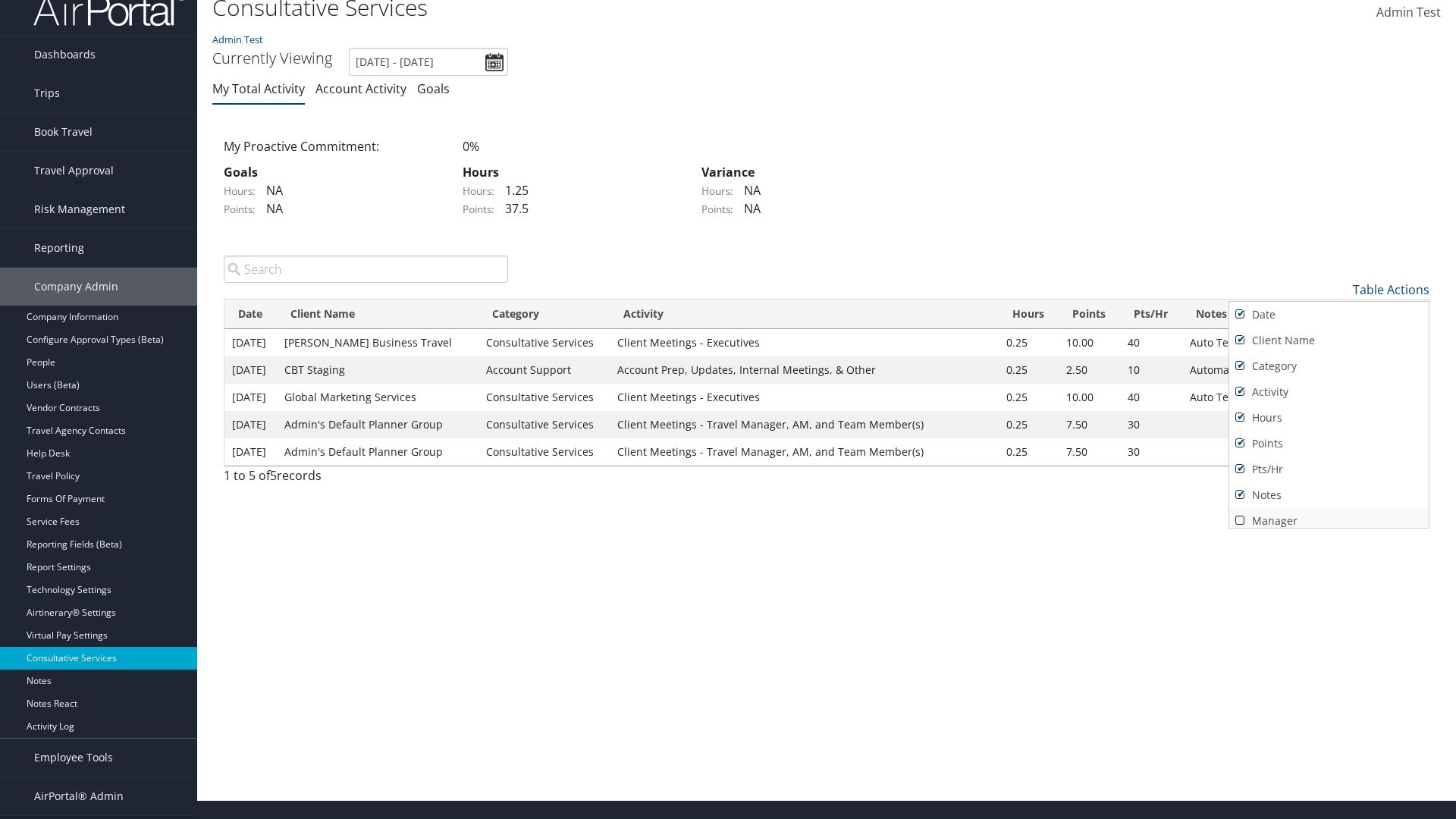
scroll to position [6, 0]
click at [1328, 514] on link "Manager" at bounding box center [1328, 515] width 199 height 26
click at [728, 410] on div at bounding box center [728, 409] width 1456 height 819
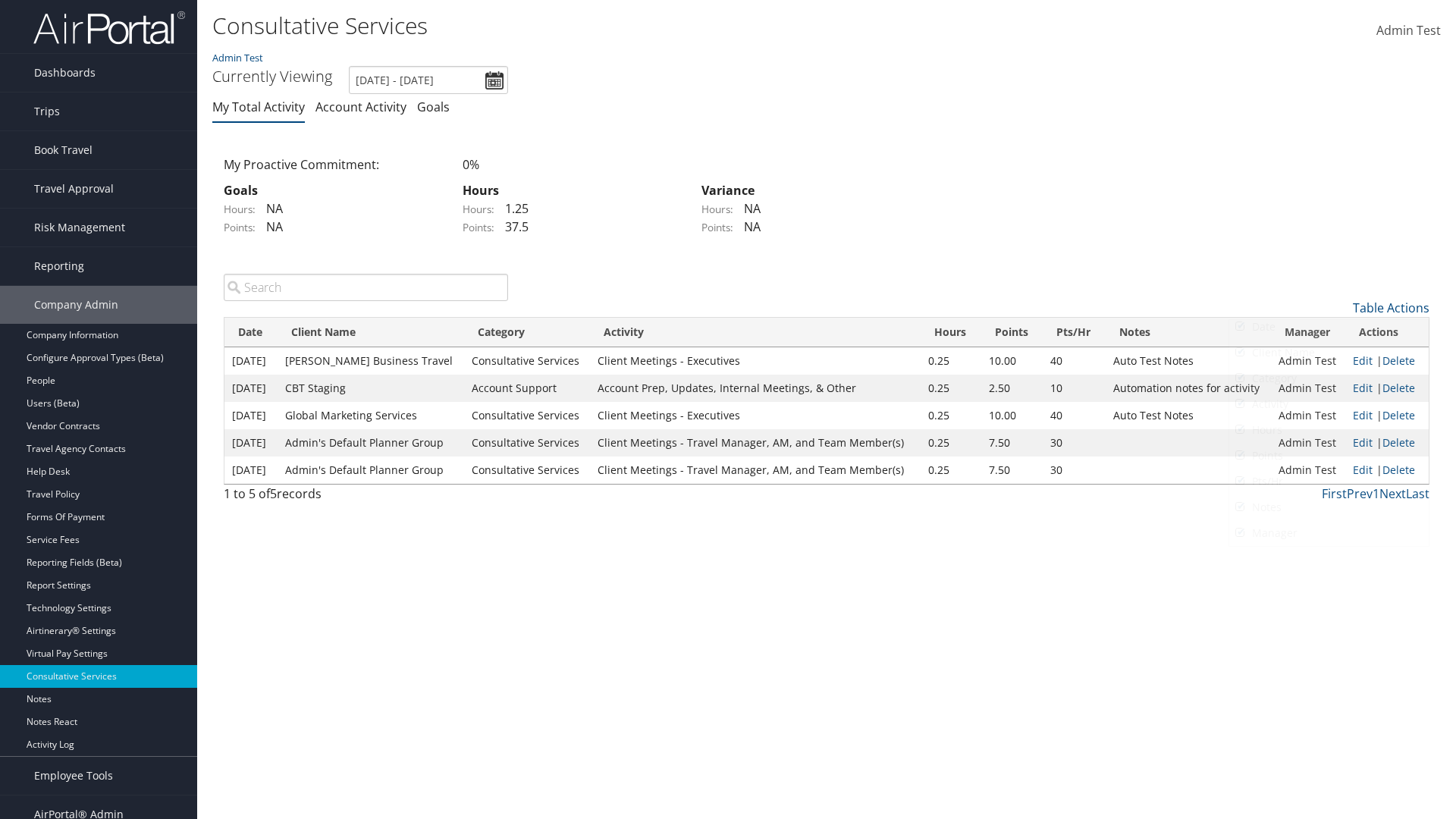
scroll to position [18, 0]
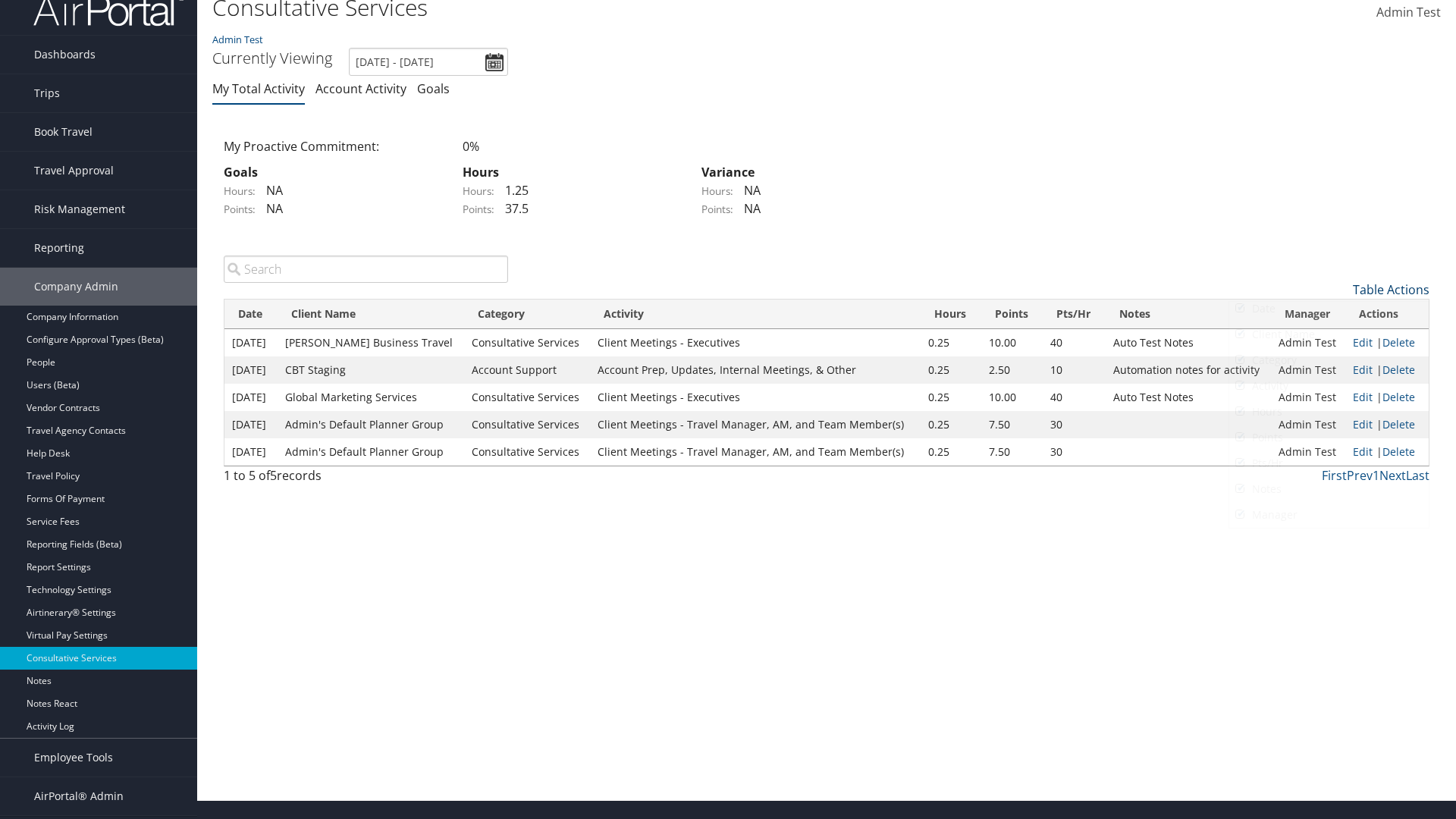
click at [1391, 289] on link "Table Actions" at bounding box center [1391, 290] width 76 height 17
click at [1328, 365] on link "50" at bounding box center [1328, 366] width 199 height 26
click at [1391, 289] on link "Table Actions" at bounding box center [1391, 290] width 76 height 17
click at [1328, 390] on link "Page Length" at bounding box center [1328, 391] width 199 height 26
click at [1391, 289] on link "Table Actions" at bounding box center [1391, 290] width 76 height 17
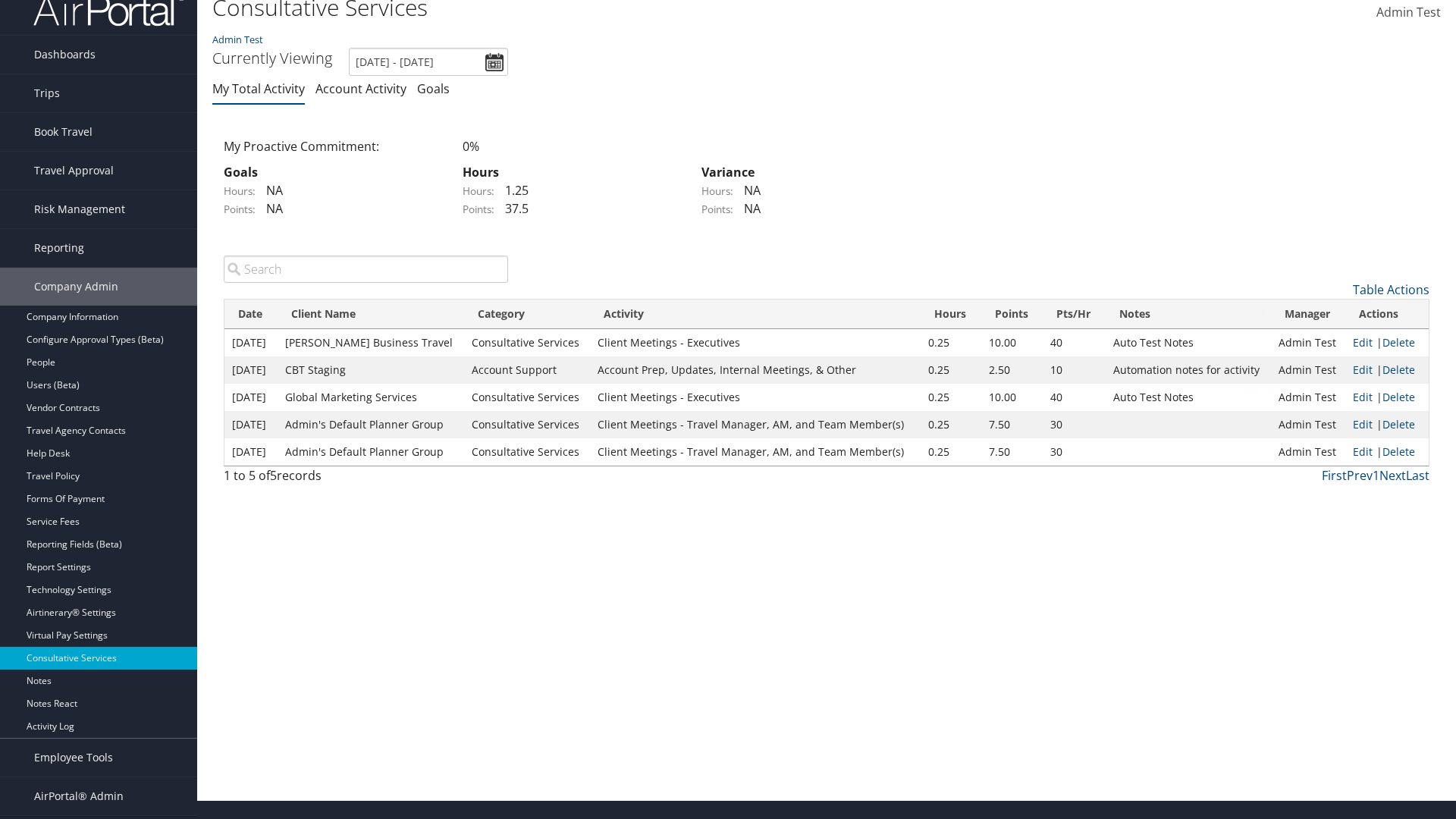
click at [1328, 390] on link "Page Length" at bounding box center [1328, 391] width 199 height 26
click at [1328, 314] on link "10" at bounding box center [1328, 314] width 199 height 26
click at [1391, 289] on link "Table Actions" at bounding box center [1391, 290] width 76 height 17
click at [1328, 340] on link "25" at bounding box center [1328, 340] width 199 height 26
click at [1399, 370] on link "Delete" at bounding box center [1398, 370] width 33 height 14
